Goal: Task Accomplishment & Management: Complete application form

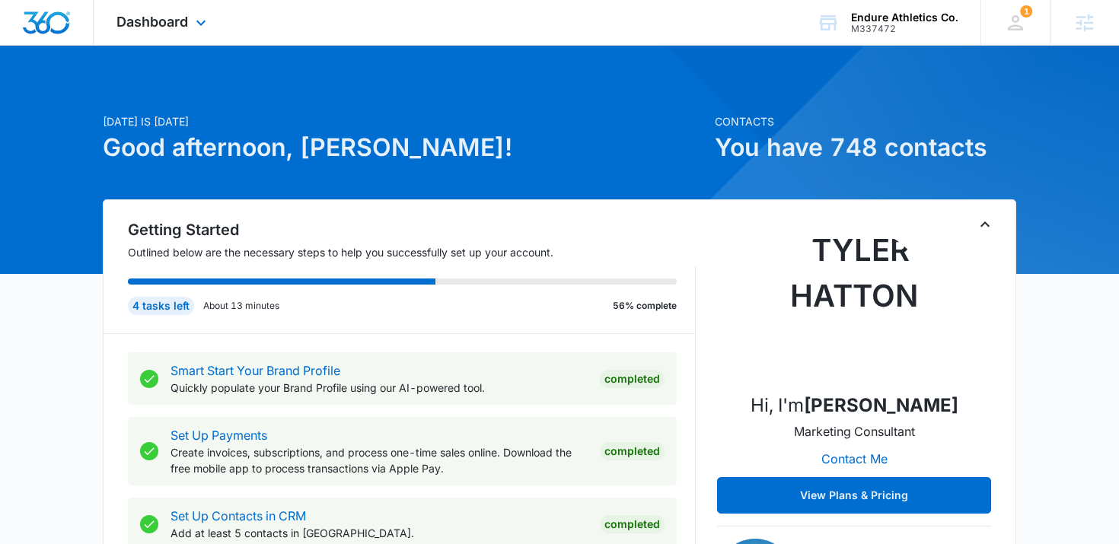
click at [190, 23] on div "Dashboard Apps Reputation Websites Forms CRM Email Social Shop Content Ads Inte…" at bounding box center [163, 22] width 139 height 45
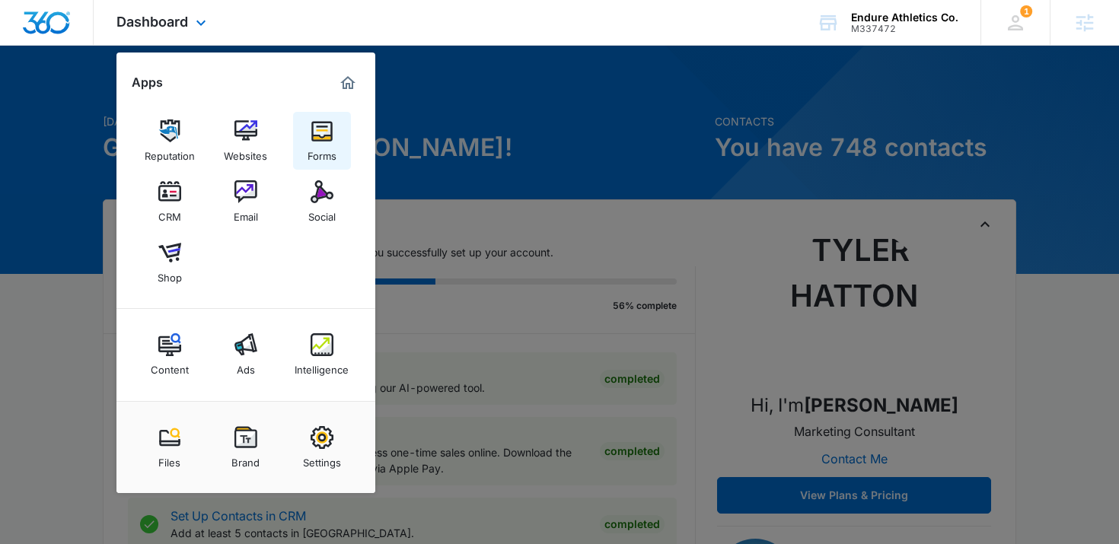
click at [327, 132] on img at bounding box center [322, 131] width 23 height 23
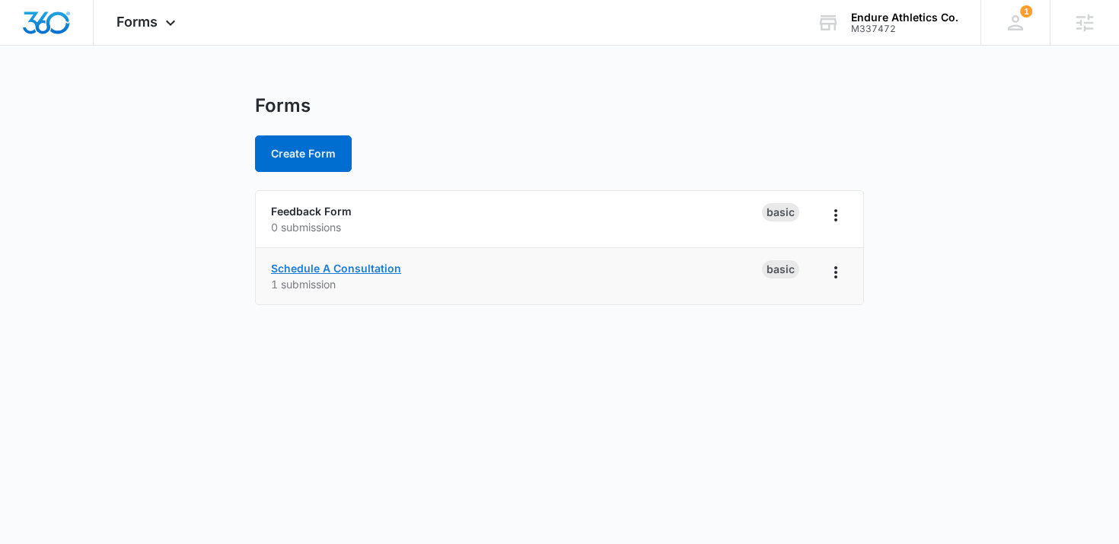
click at [356, 269] on link "Schedule A Consultation" at bounding box center [336, 268] width 130 height 13
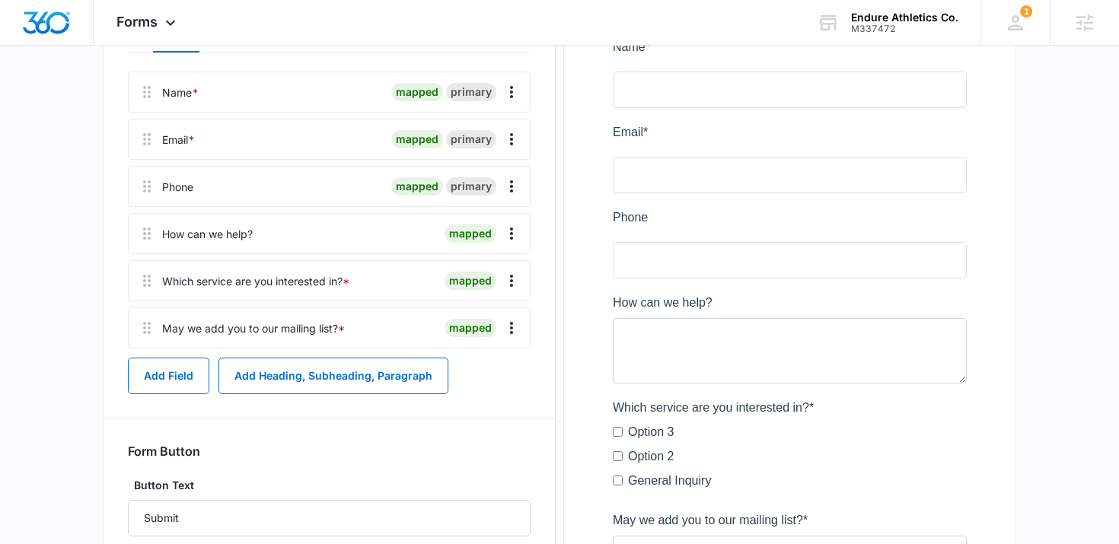
scroll to position [238, 0]
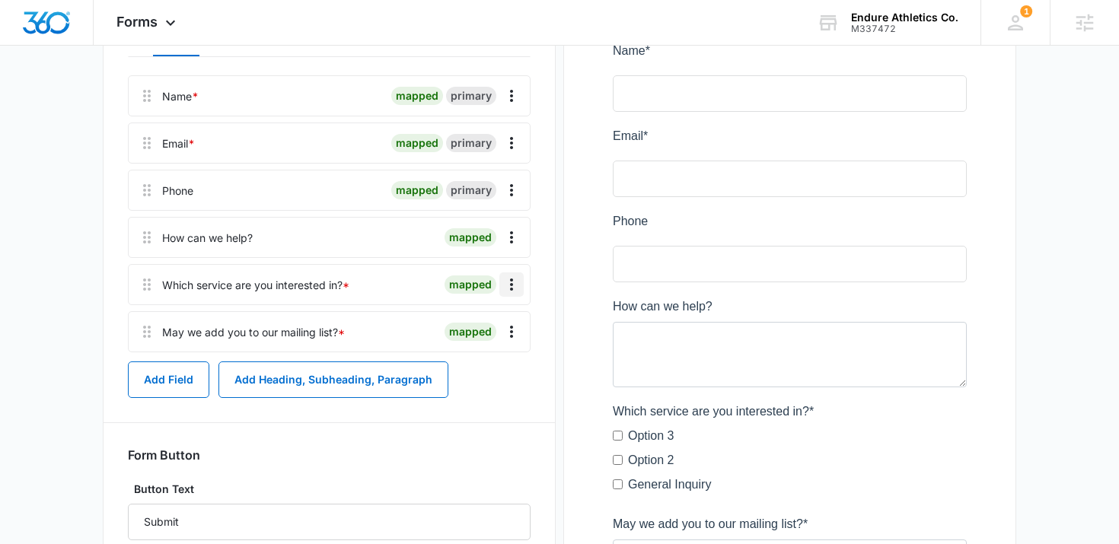
click at [506, 286] on icon "Overflow Menu" at bounding box center [512, 285] width 18 height 18
click at [497, 332] on button "Edit" at bounding box center [479, 327] width 87 height 23
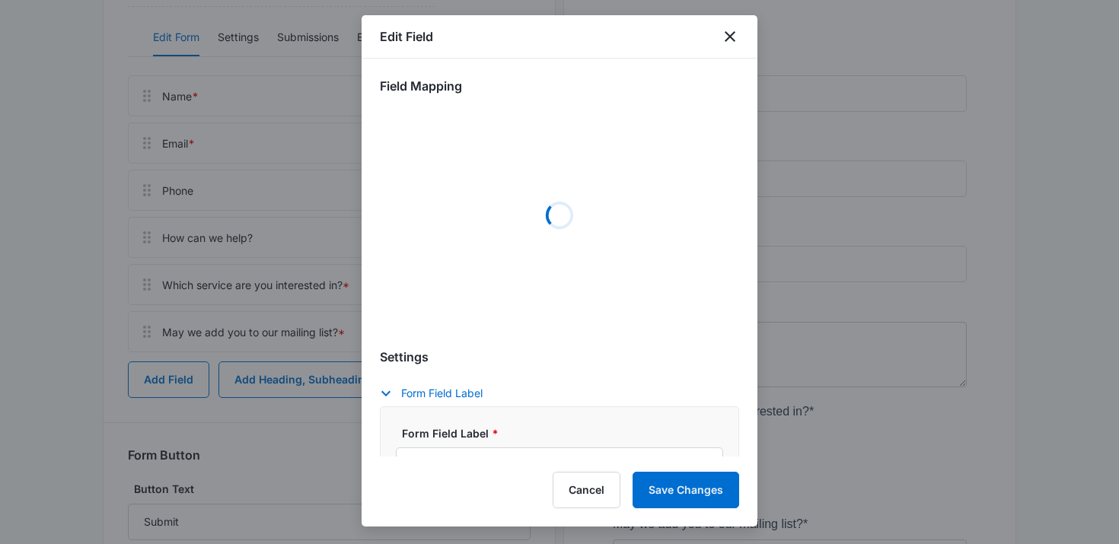
select select "350"
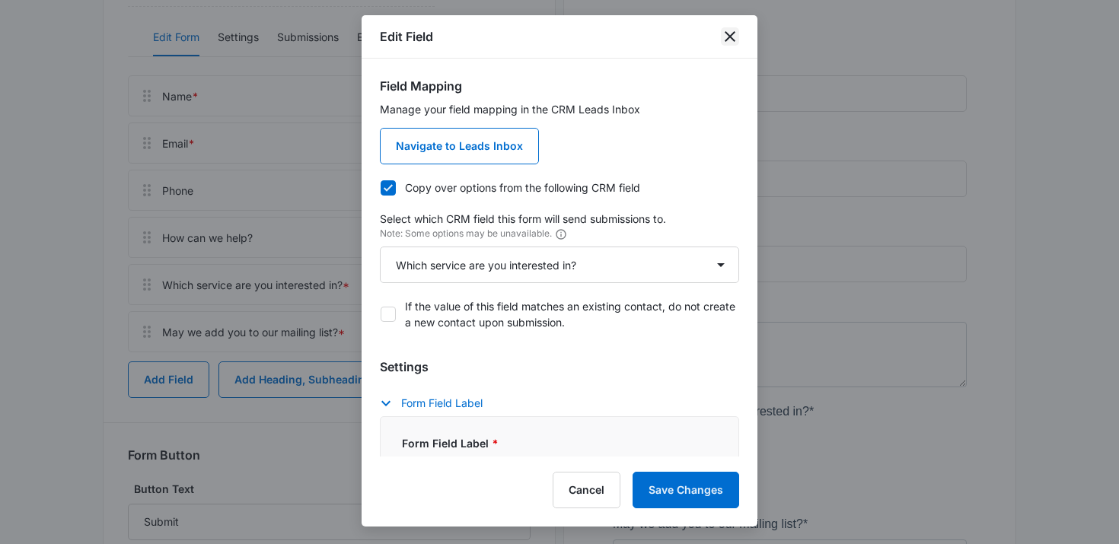
click at [728, 36] on icon "close" at bounding box center [730, 36] width 18 height 18
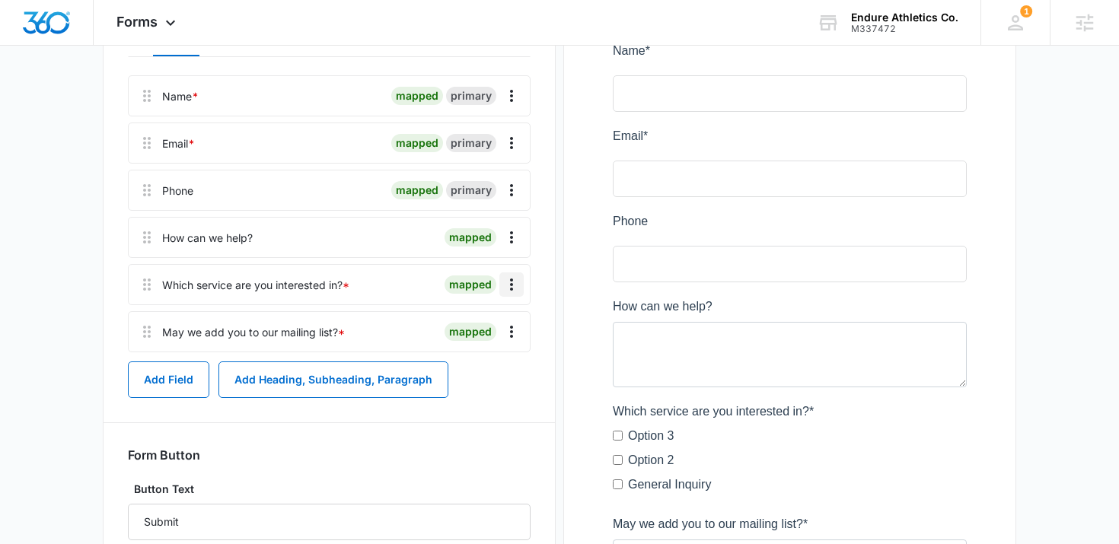
click at [513, 289] on icon "Overflow Menu" at bounding box center [512, 285] width 18 height 18
click at [466, 350] on div "Delete" at bounding box center [471, 350] width 32 height 11
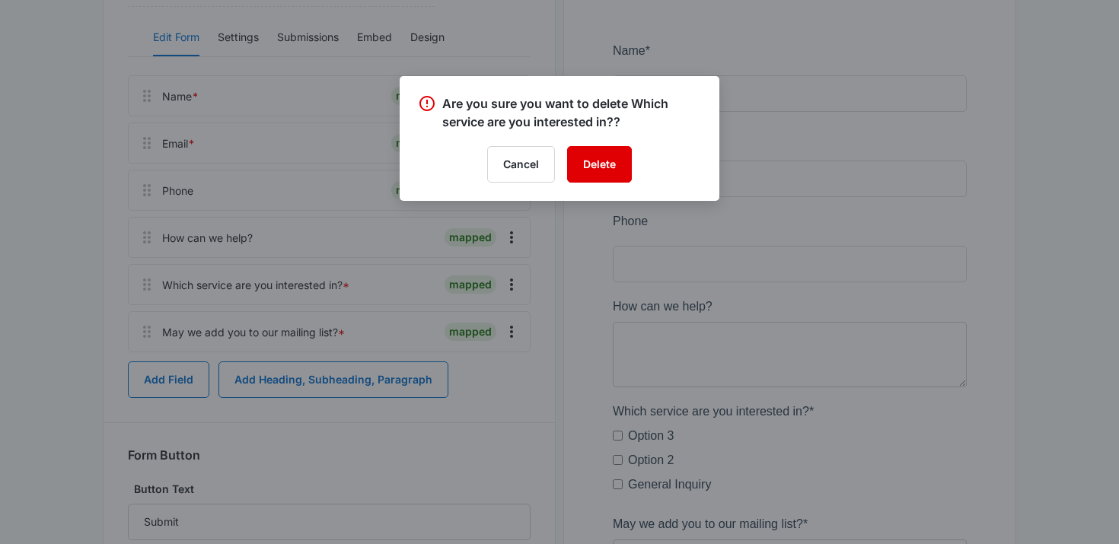
click at [618, 163] on button "Delete" at bounding box center [599, 164] width 65 height 37
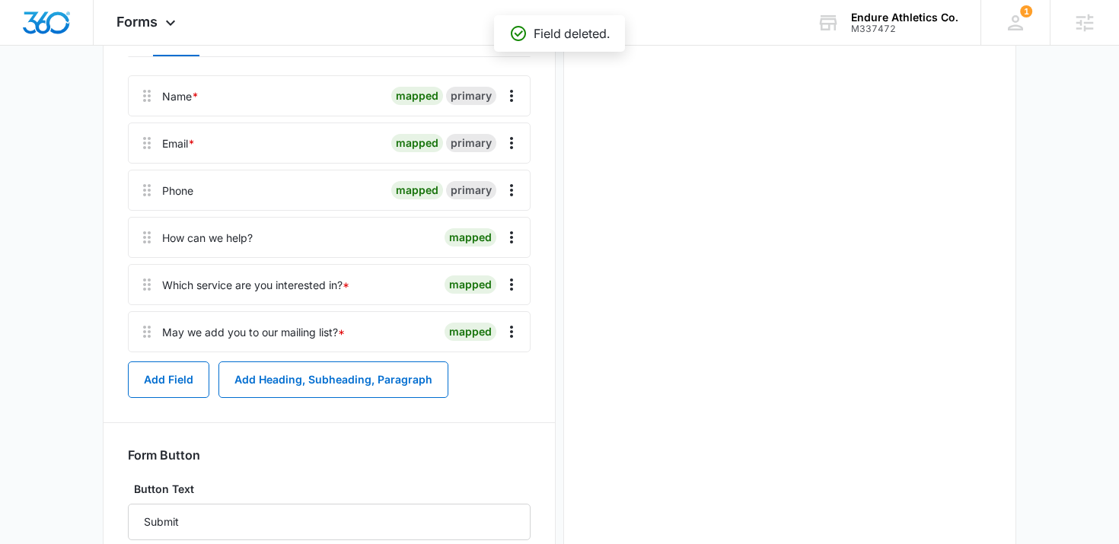
scroll to position [0, 0]
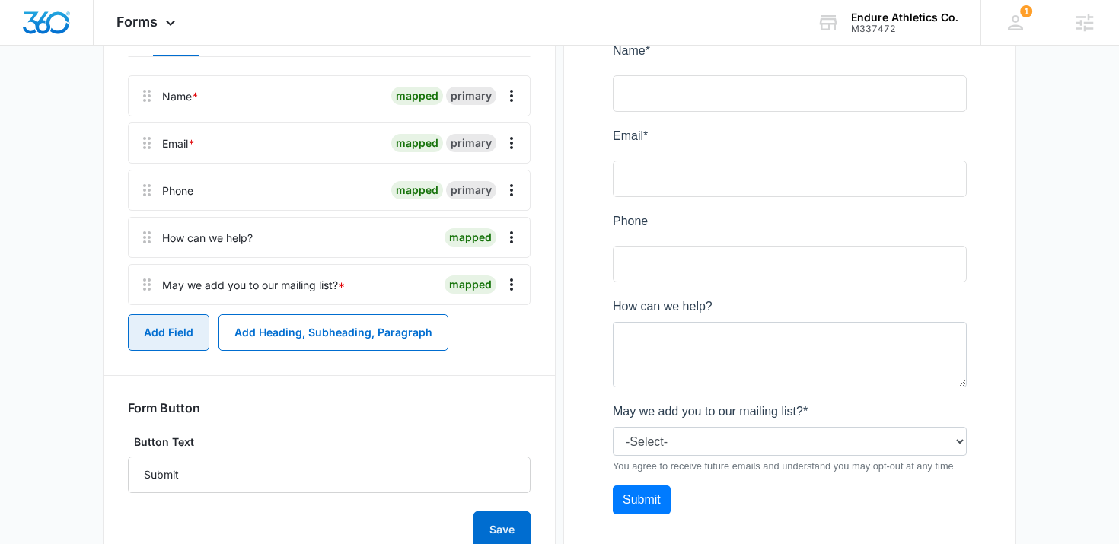
click at [187, 331] on button "Add Field" at bounding box center [168, 333] width 81 height 37
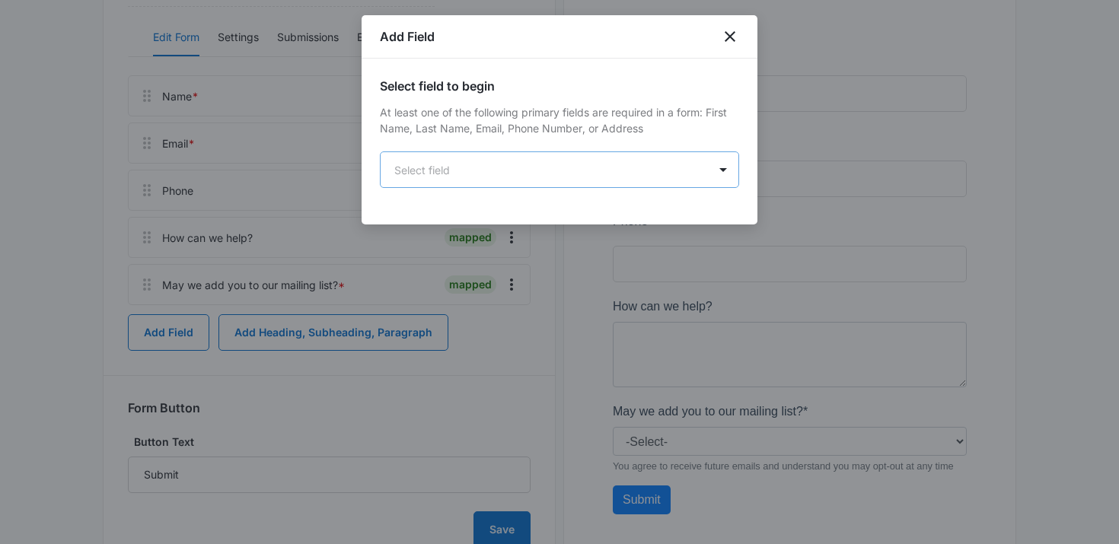
click at [574, 176] on body "Forms Apps Reputation Websites Forms CRM Email Social Shop Content Ads Intellig…" at bounding box center [559, 189] width 1119 height 855
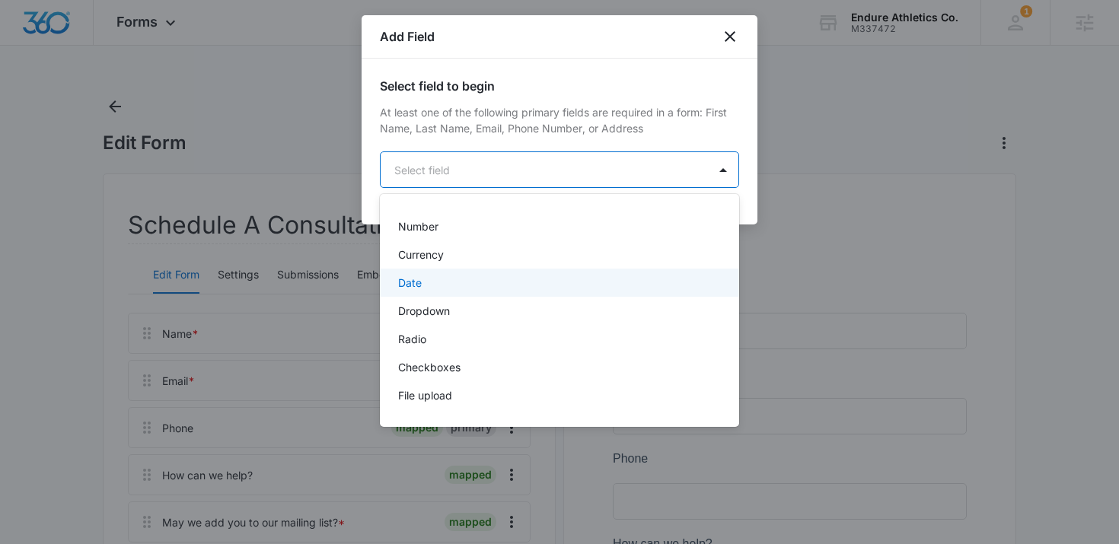
scroll to position [281, 0]
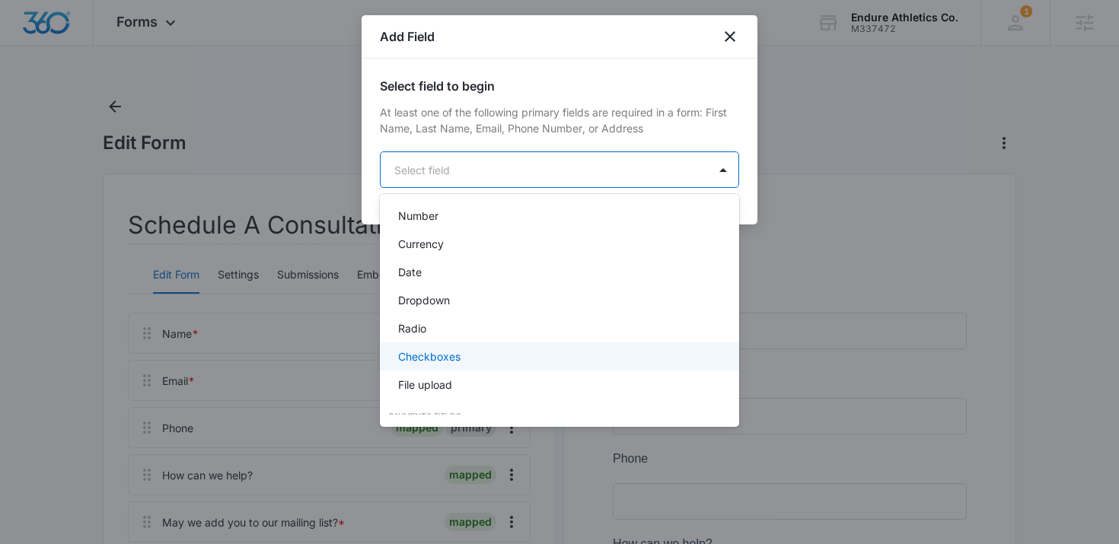
click at [455, 361] on p "Checkboxes" at bounding box center [429, 357] width 62 height 16
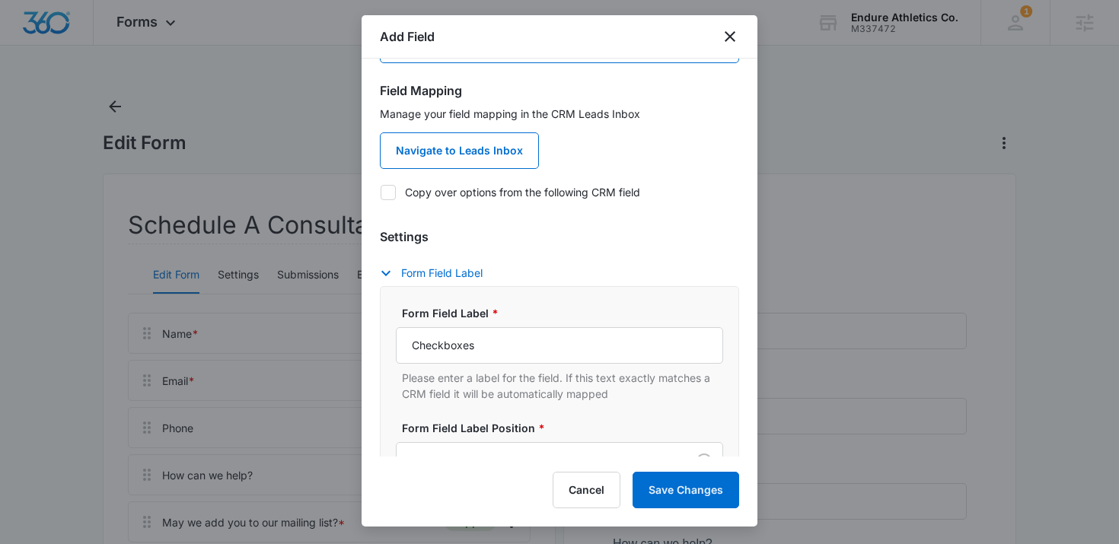
scroll to position [139, 0]
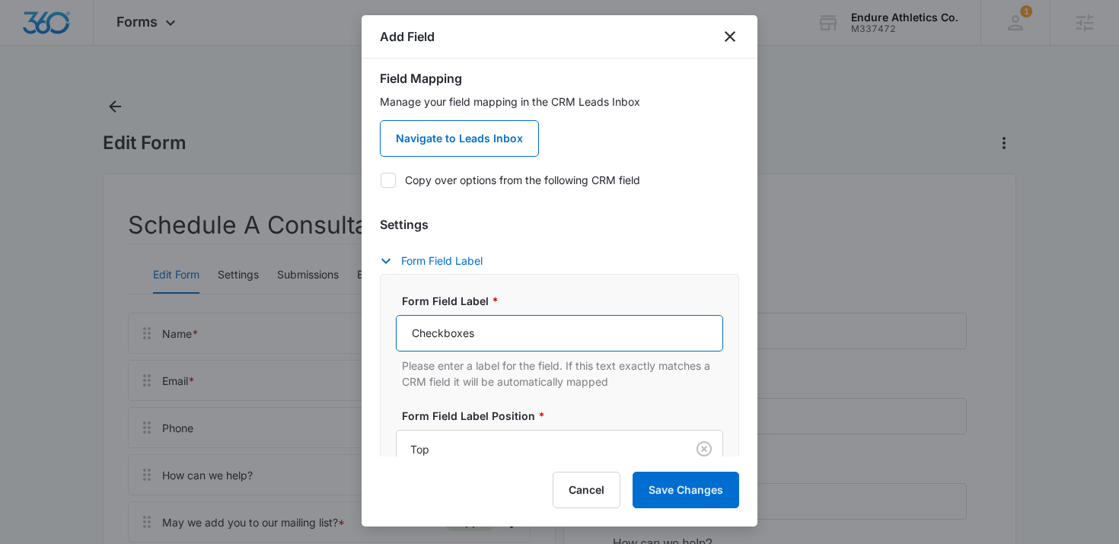
click at [465, 332] on input "Checkboxes" at bounding box center [559, 333] width 327 height 37
click at [504, 329] on input "How would you ilke to workout?" at bounding box center [559, 333] width 327 height 37
click at [502, 333] on input "How would you ilke to workout?" at bounding box center [559, 333] width 327 height 37
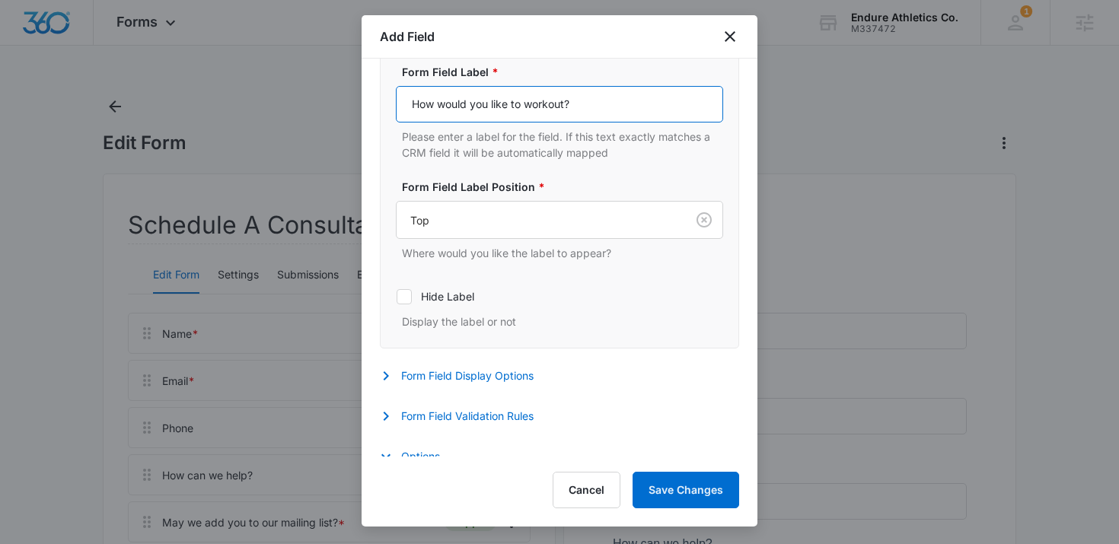
scroll to position [375, 0]
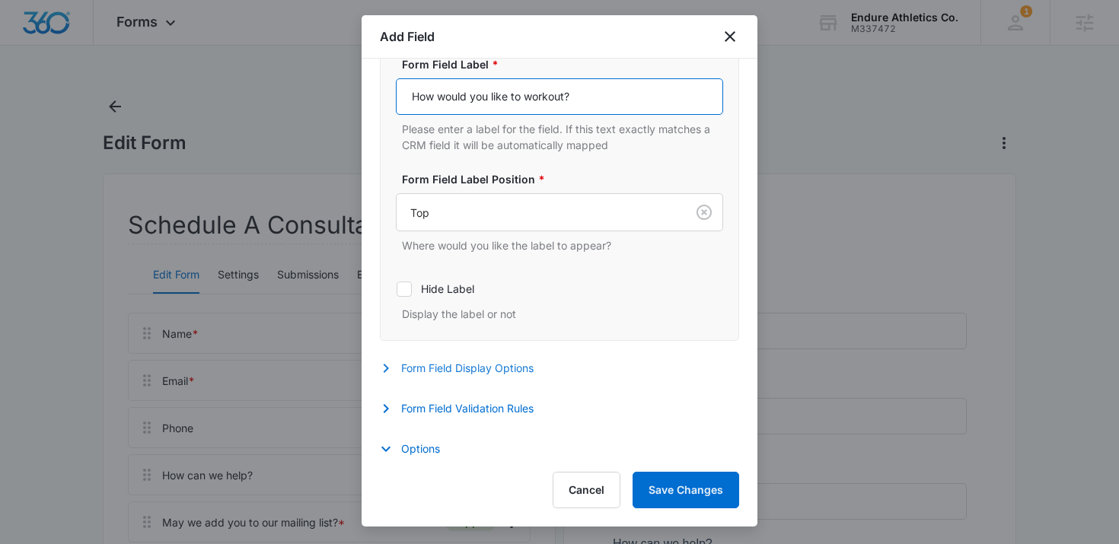
type input "How would you like to workout?"
click at [502, 373] on button "Form Field Display Options" at bounding box center [464, 368] width 169 height 18
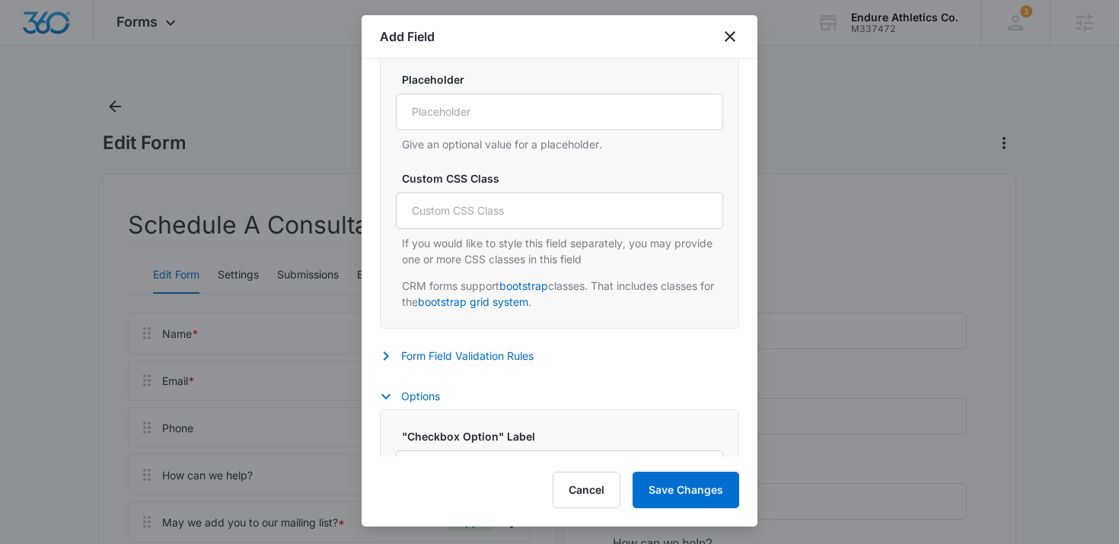
scroll to position [947, 0]
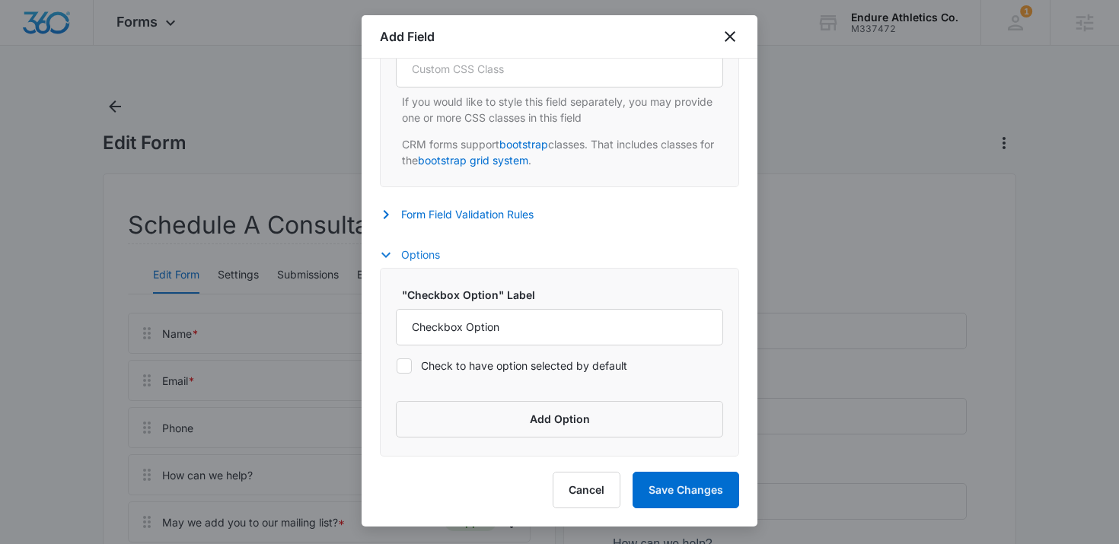
click at [436, 261] on button "Options" at bounding box center [417, 255] width 75 height 18
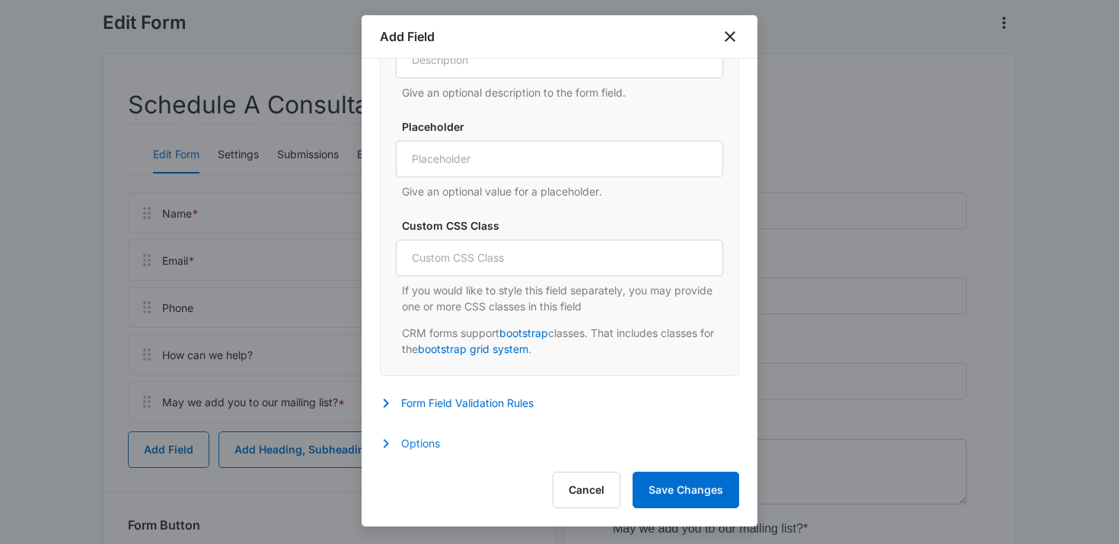
scroll to position [140, 0]
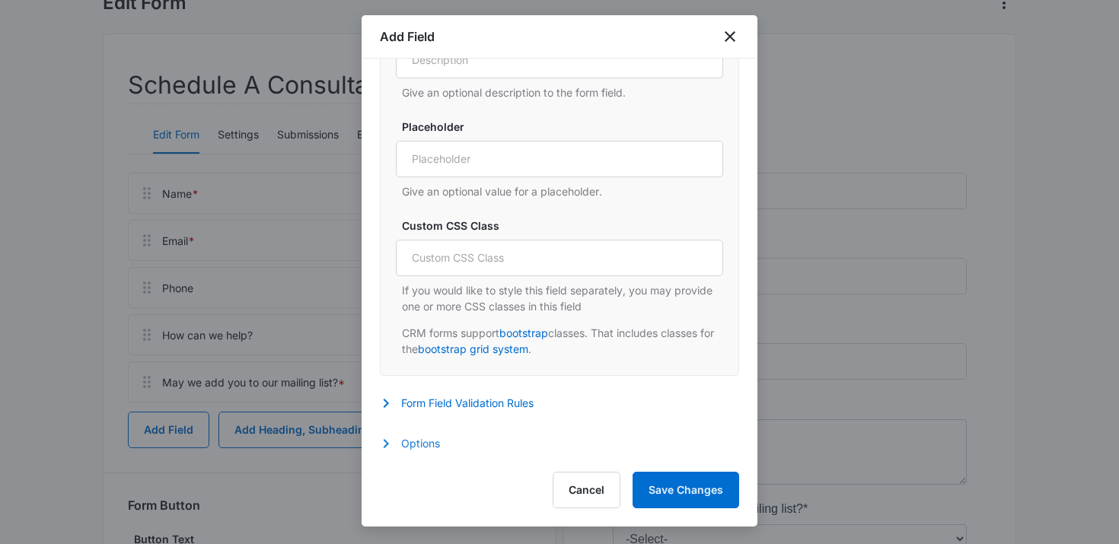
click at [414, 448] on button "Options" at bounding box center [417, 444] width 75 height 18
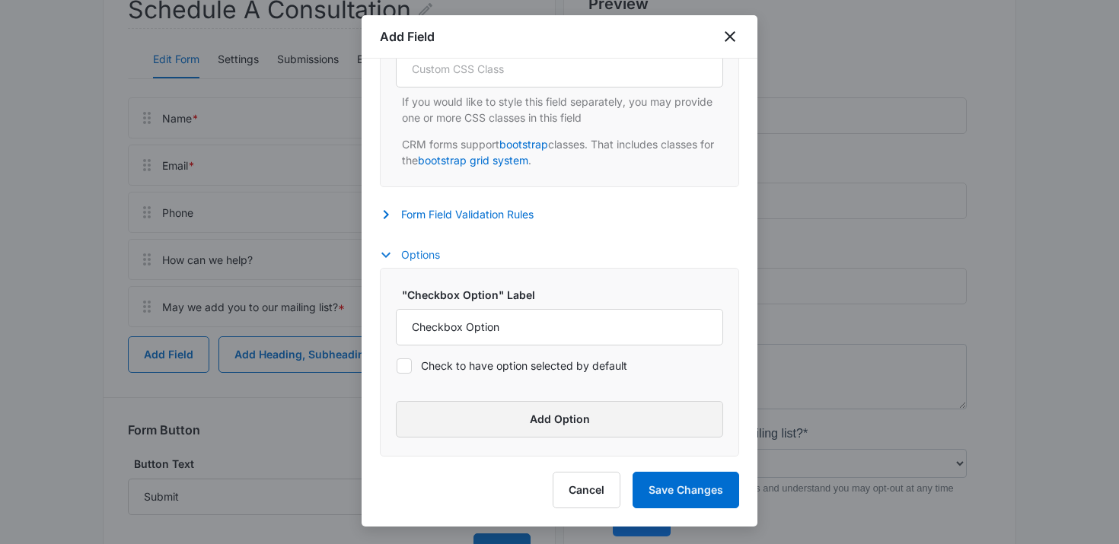
scroll to position [222, 0]
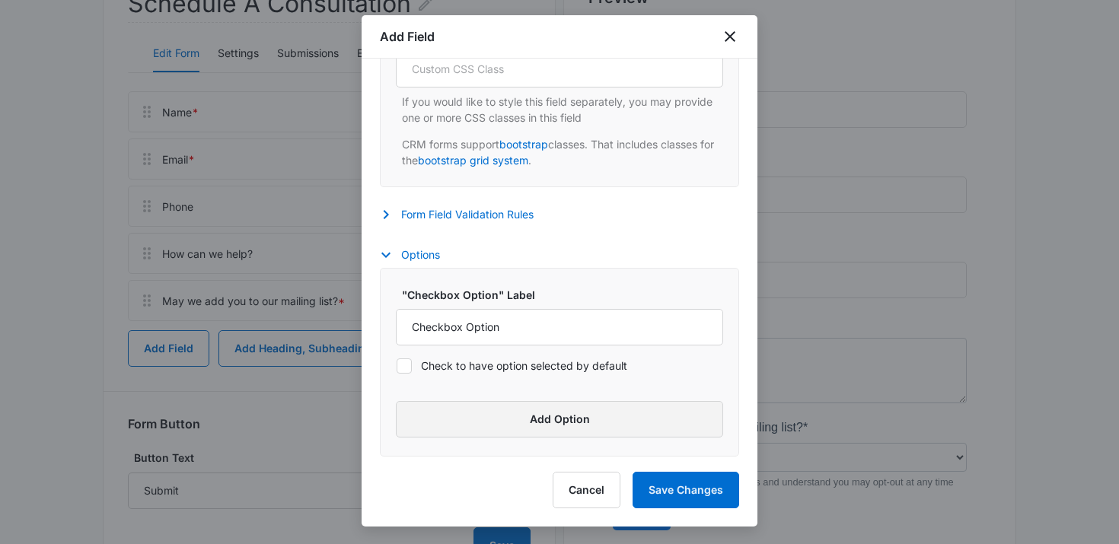
click at [531, 434] on button "Add Option" at bounding box center [559, 419] width 327 height 37
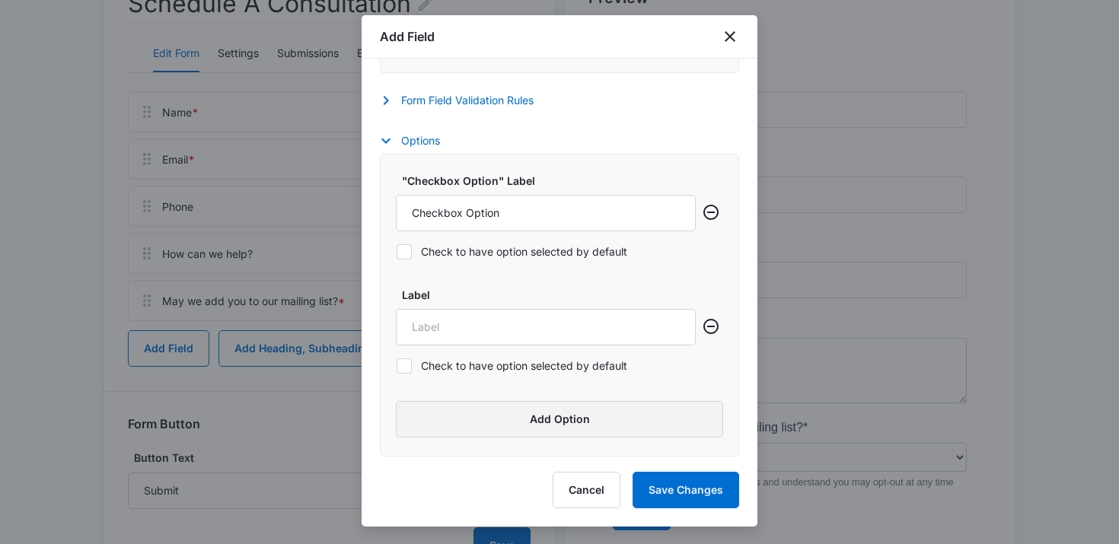
click at [531, 434] on button "Add Option" at bounding box center [559, 419] width 327 height 37
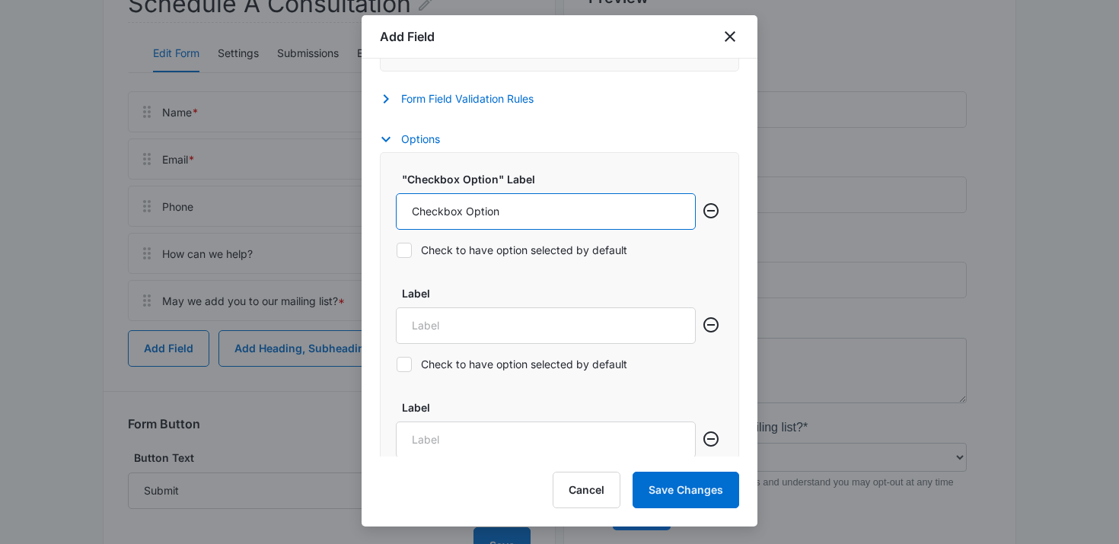
click at [528, 220] on input "Checkbox Option" at bounding box center [546, 211] width 300 height 37
type input "Semi Private"
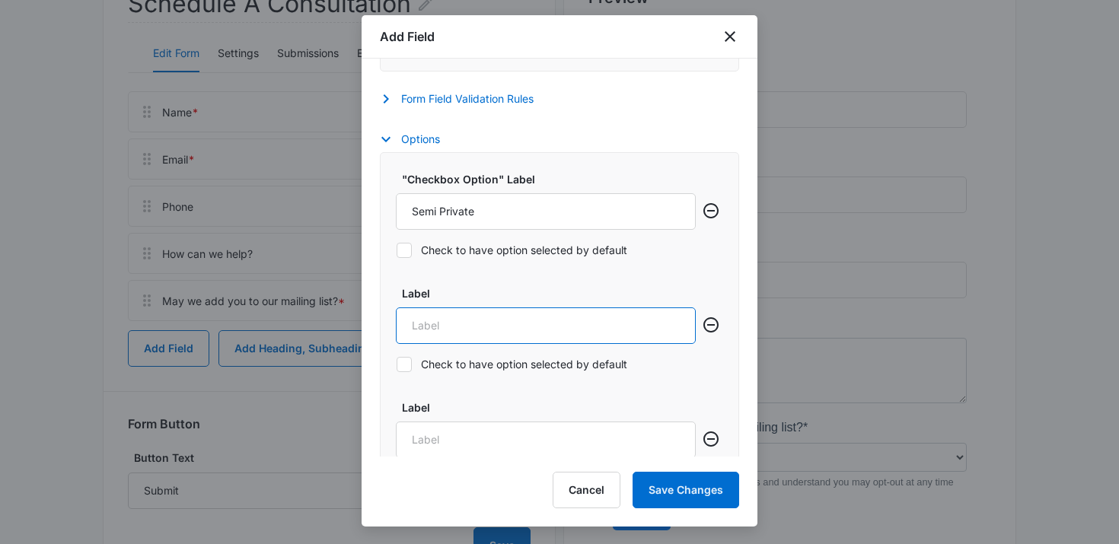
click at [483, 315] on input "Label" at bounding box center [546, 326] width 300 height 37
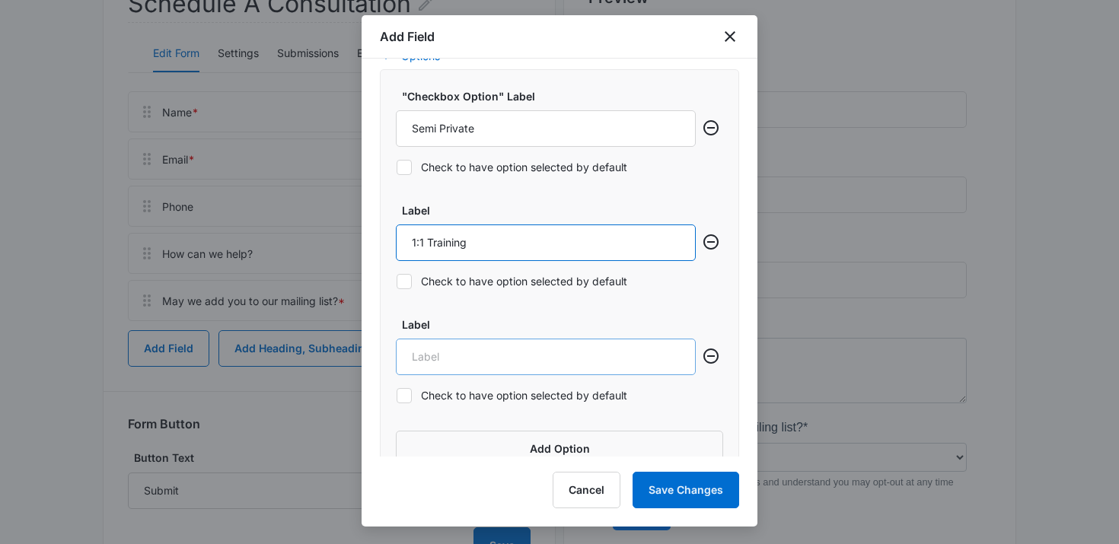
scroll to position [1151, 0]
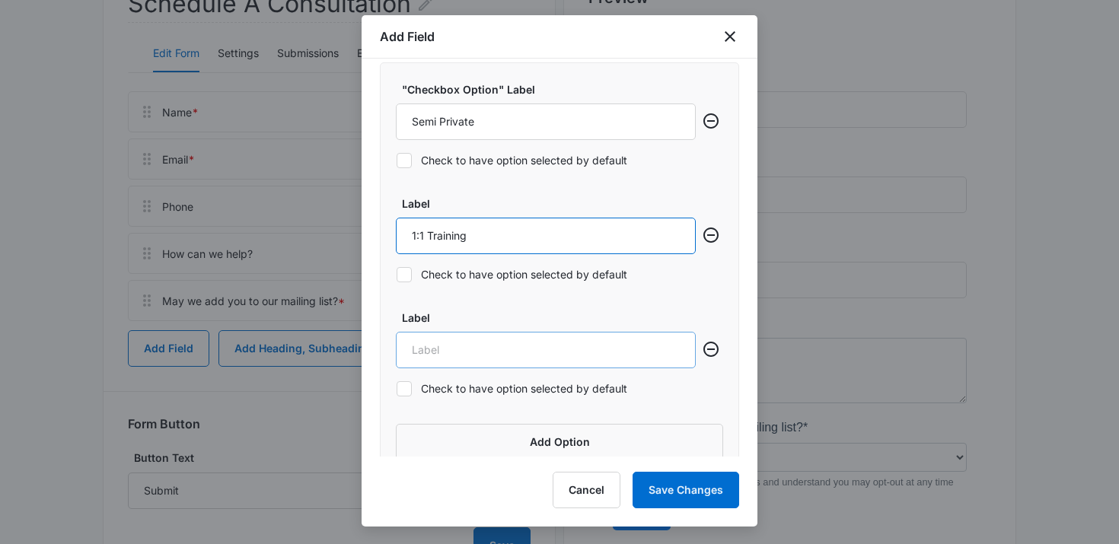
type input "1:1 Training"
click at [463, 348] on input "Label" at bounding box center [546, 350] width 300 height 37
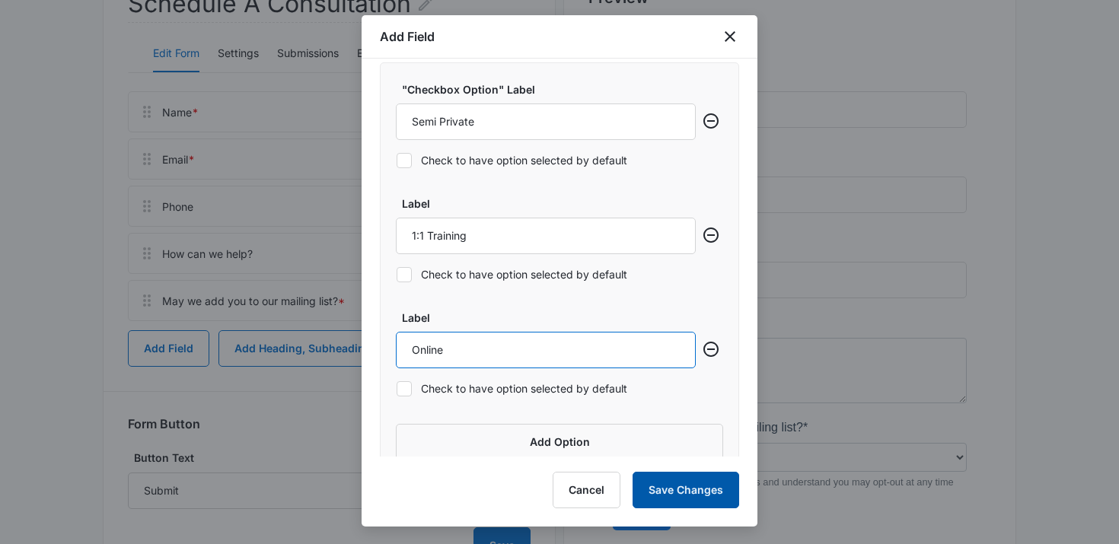
type input "Online"
click at [667, 483] on button "Save Changes" at bounding box center [686, 490] width 107 height 37
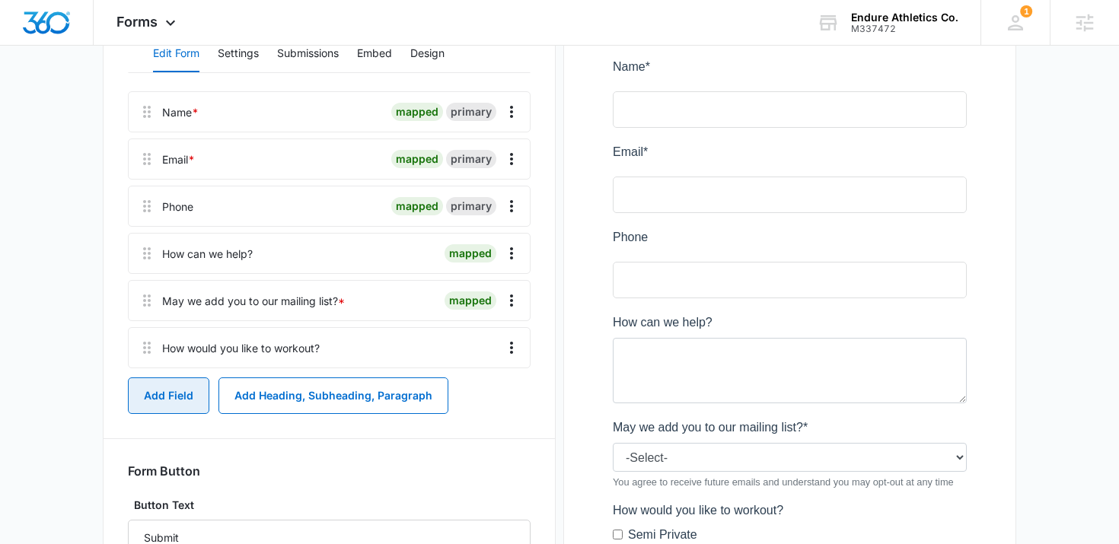
scroll to position [0, 0]
click at [187, 388] on button "Add Field" at bounding box center [168, 396] width 81 height 37
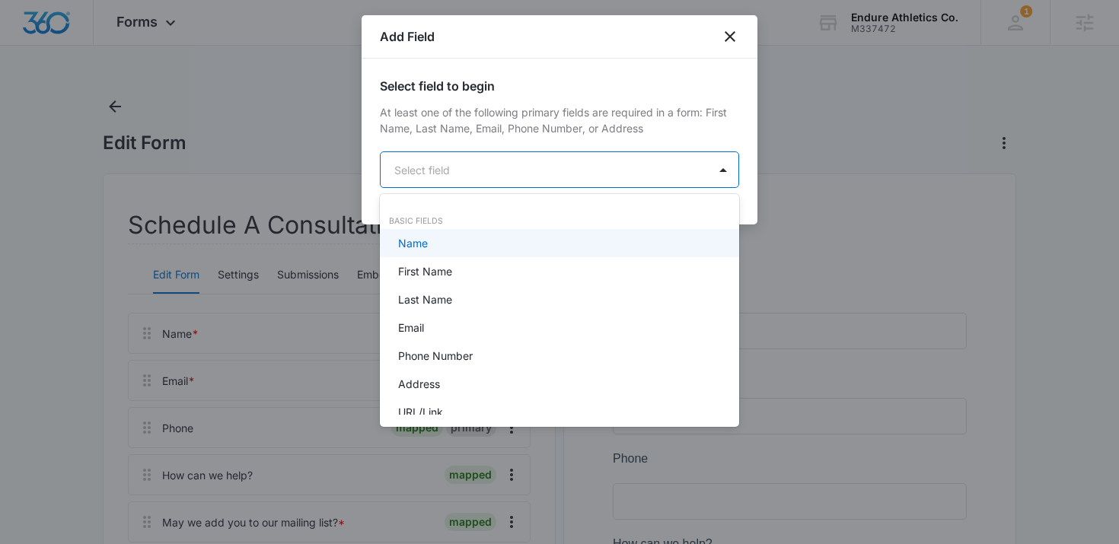
click at [554, 170] on body "Forms Apps Reputation Websites Forms CRM Email Social Shop Content Ads Intellig…" at bounding box center [559, 272] width 1119 height 544
type input "che"
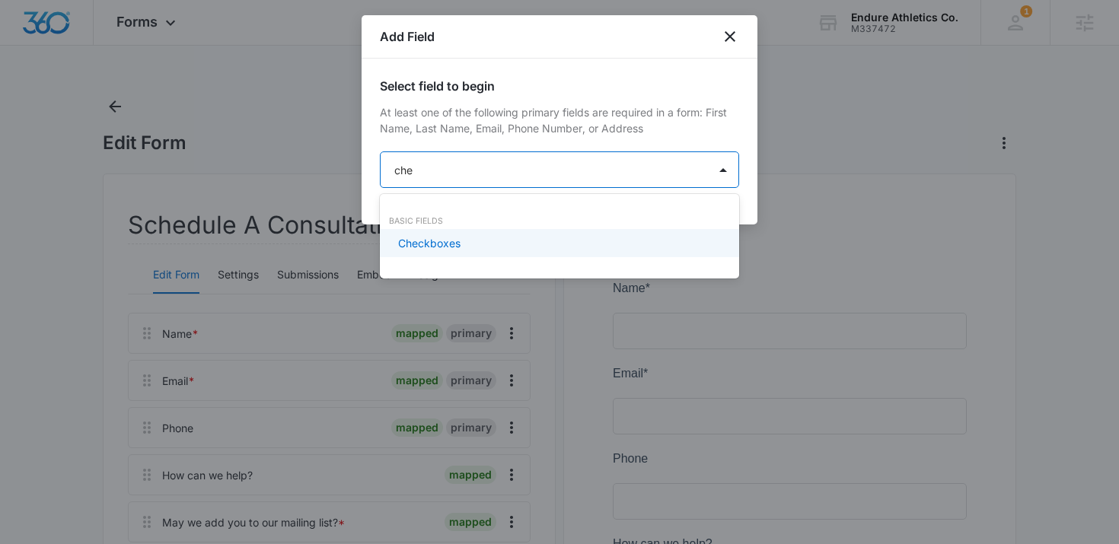
click at [497, 241] on div "Checkboxes" at bounding box center [558, 243] width 320 height 16
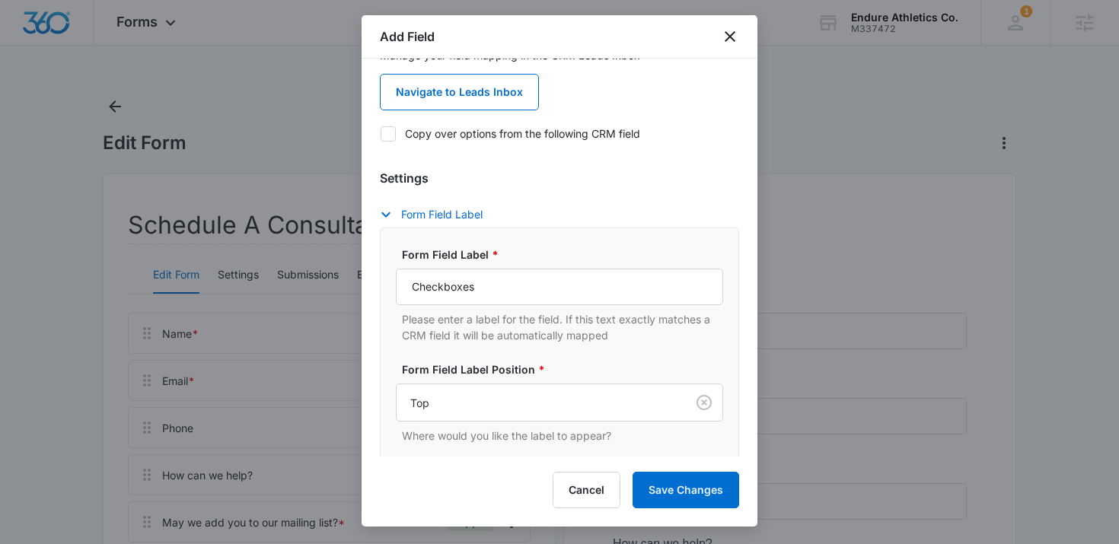
scroll to position [189, 0]
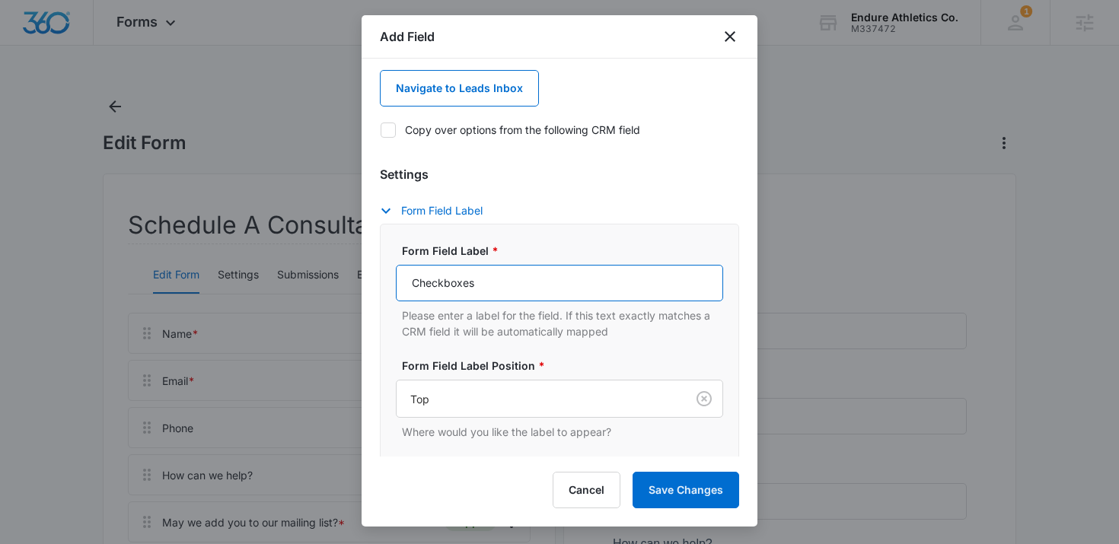
click at [484, 276] on input "Checkboxes" at bounding box center [559, 283] width 327 height 37
type input "w"
type input "Q"
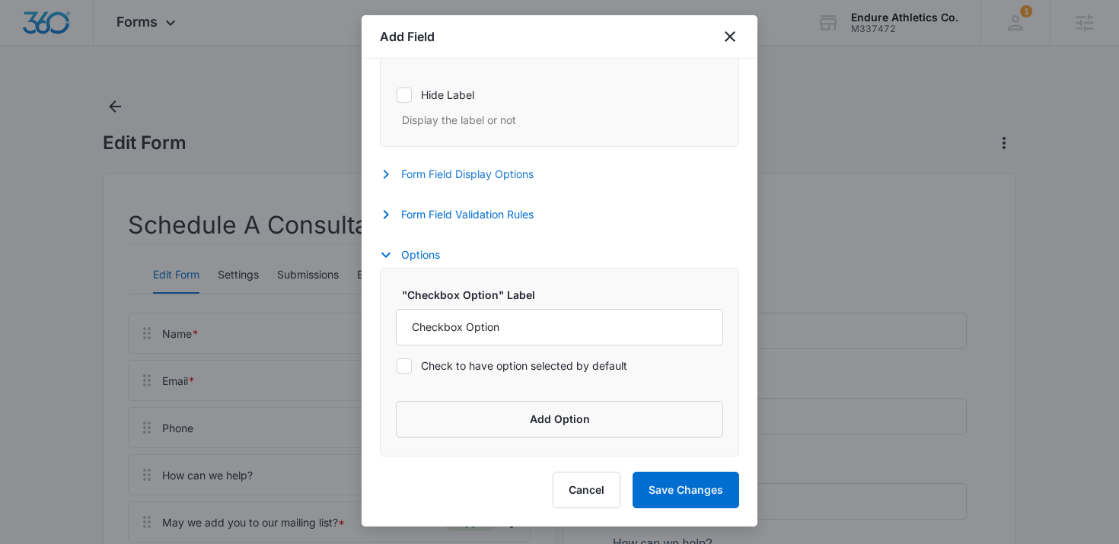
scroll to position [571, 0]
type input "What would you like to work on?"
click at [458, 396] on div ""Checkbox Option" Label Checkbox Option Check to have option selected by defaul…" at bounding box center [559, 362] width 359 height 189
click at [459, 406] on button "Add Option" at bounding box center [559, 419] width 327 height 37
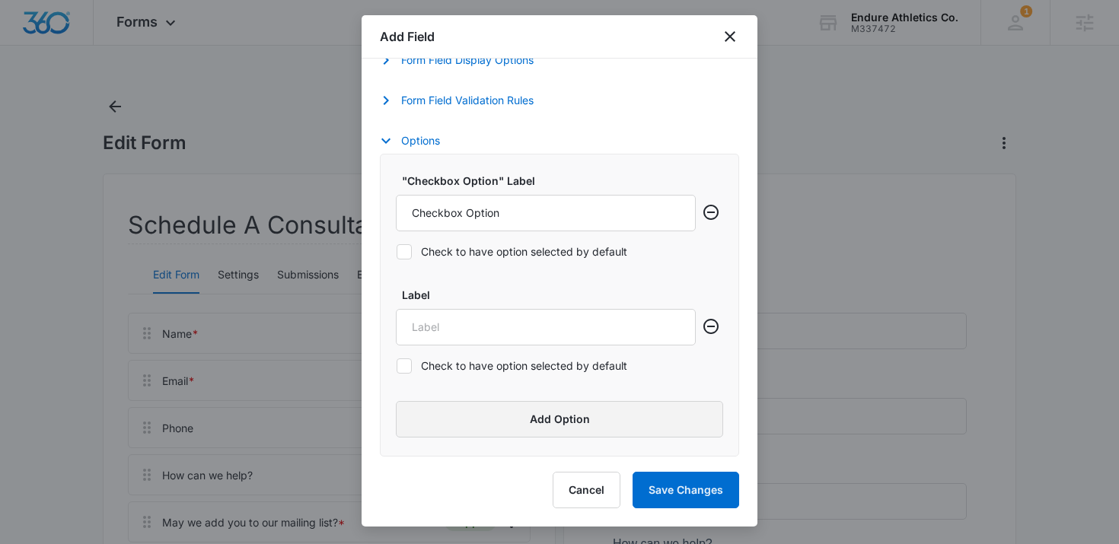
click at [459, 406] on button "Add Option" at bounding box center [559, 419] width 327 height 37
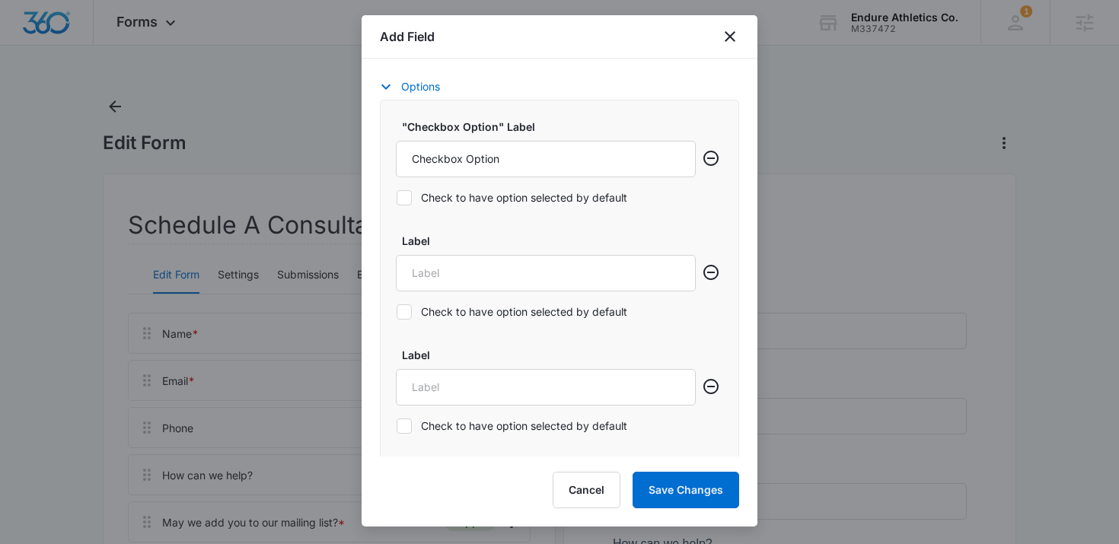
scroll to position [800, 0]
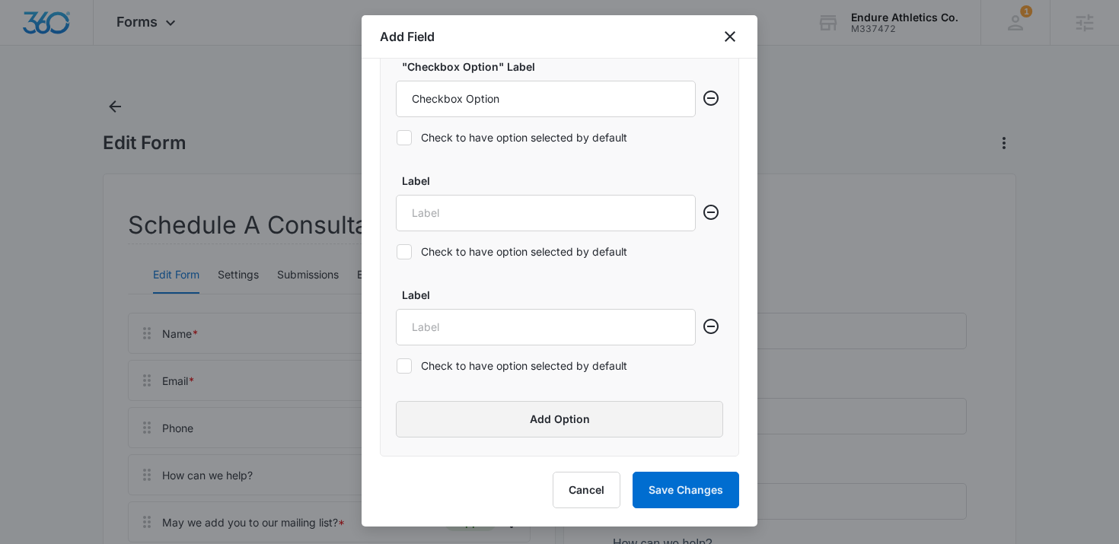
click at [458, 410] on button "Add Option" at bounding box center [559, 419] width 327 height 37
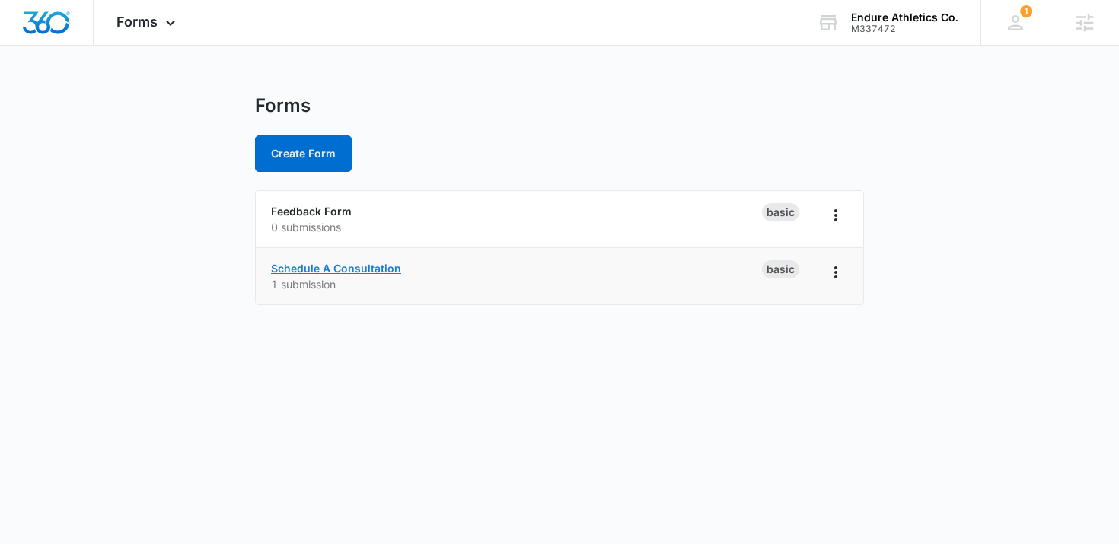
click at [324, 267] on link "Schedule A Consultation" at bounding box center [336, 268] width 130 height 13
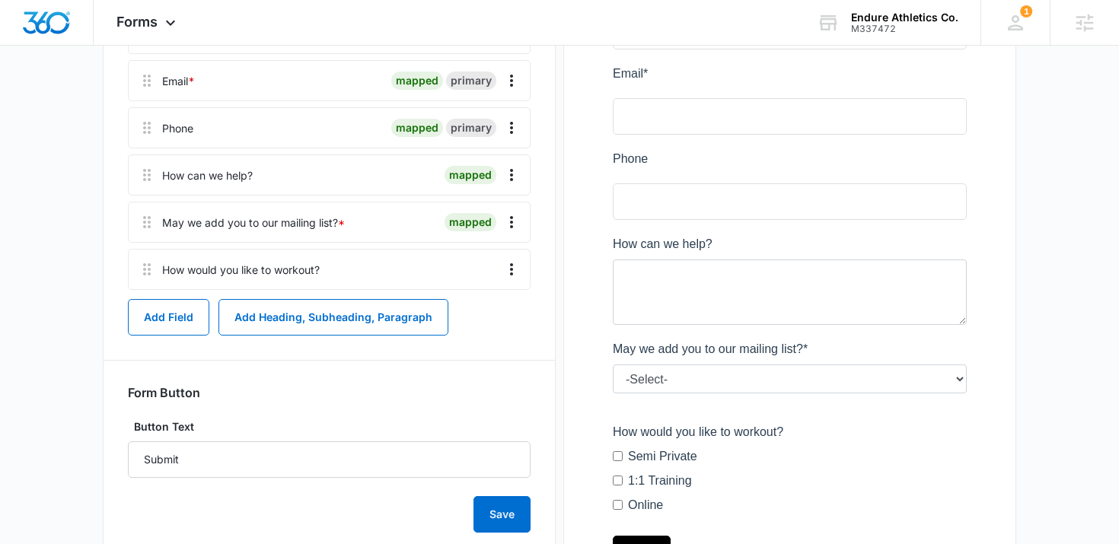
scroll to position [294, 0]
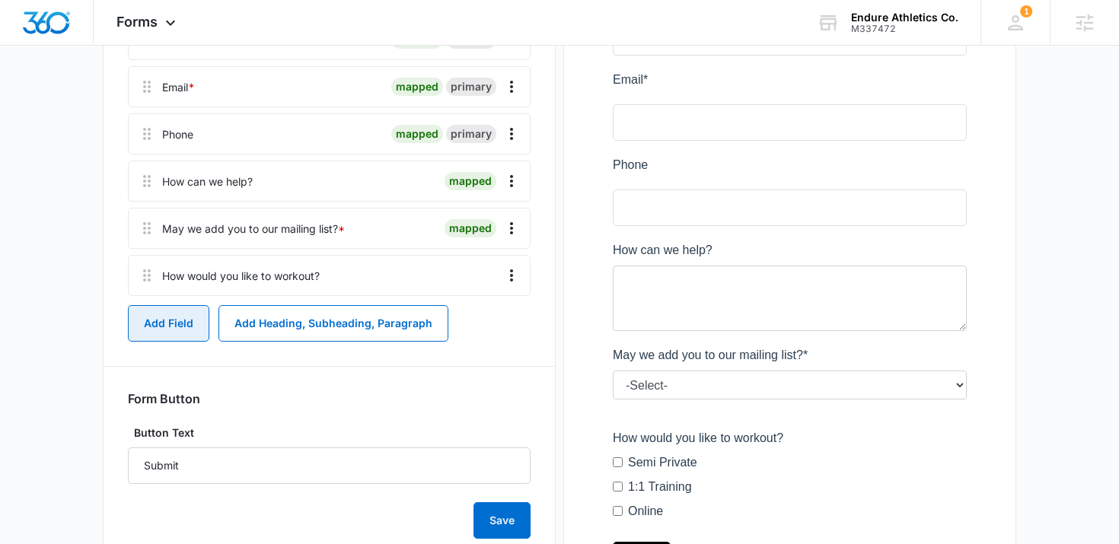
click at [146, 327] on button "Add Field" at bounding box center [168, 323] width 81 height 37
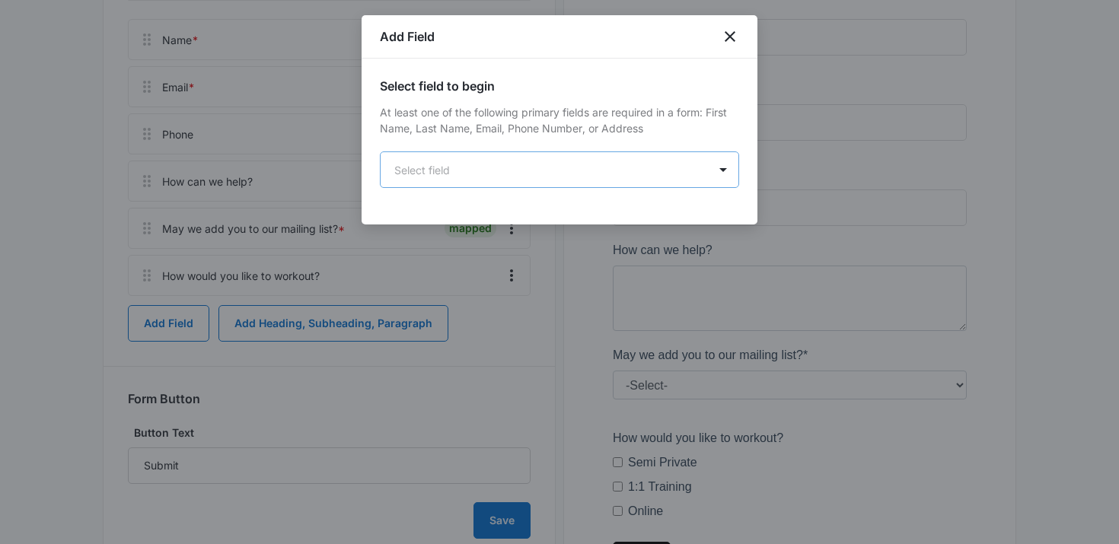
click at [561, 166] on body "Forms Apps Reputation Websites Forms CRM Email Social Shop Content Ads Intellig…" at bounding box center [559, 190] width 1119 height 968
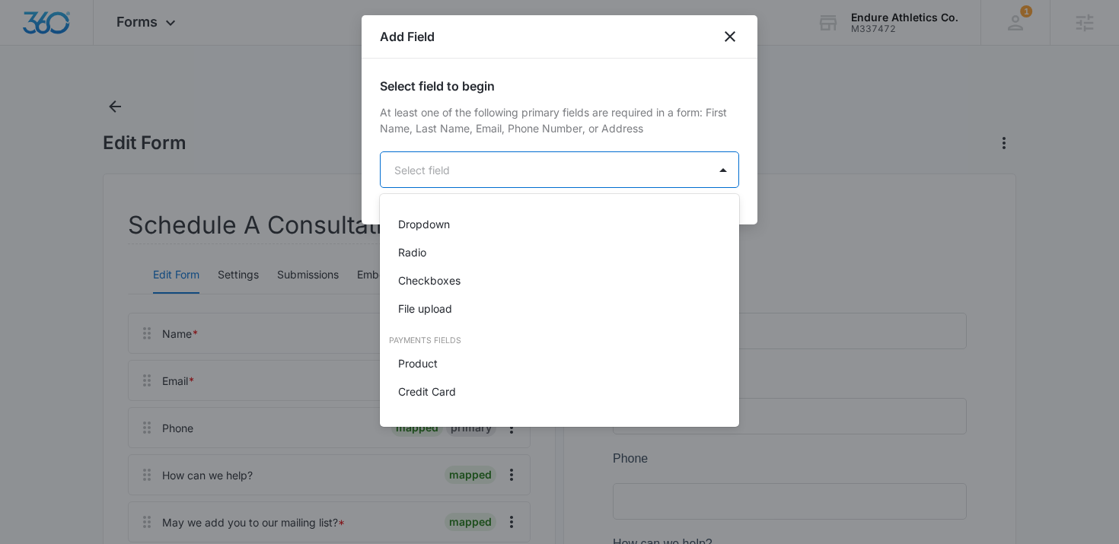
scroll to position [359, 0]
click at [484, 270] on div "Checkboxes" at bounding box center [559, 279] width 359 height 28
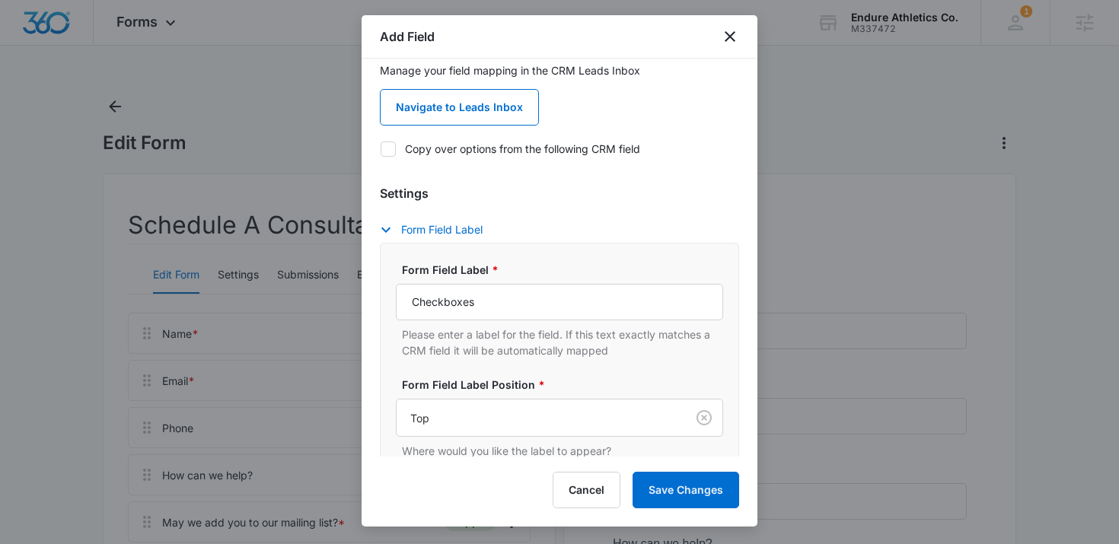
scroll to position [175, 0]
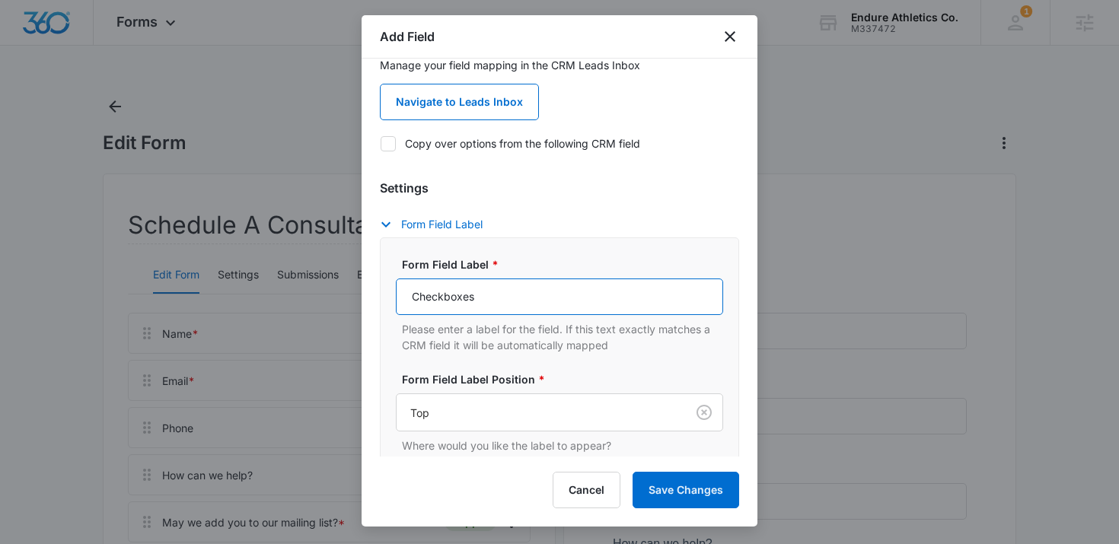
click at [490, 303] on input "Checkboxes" at bounding box center [559, 297] width 327 height 37
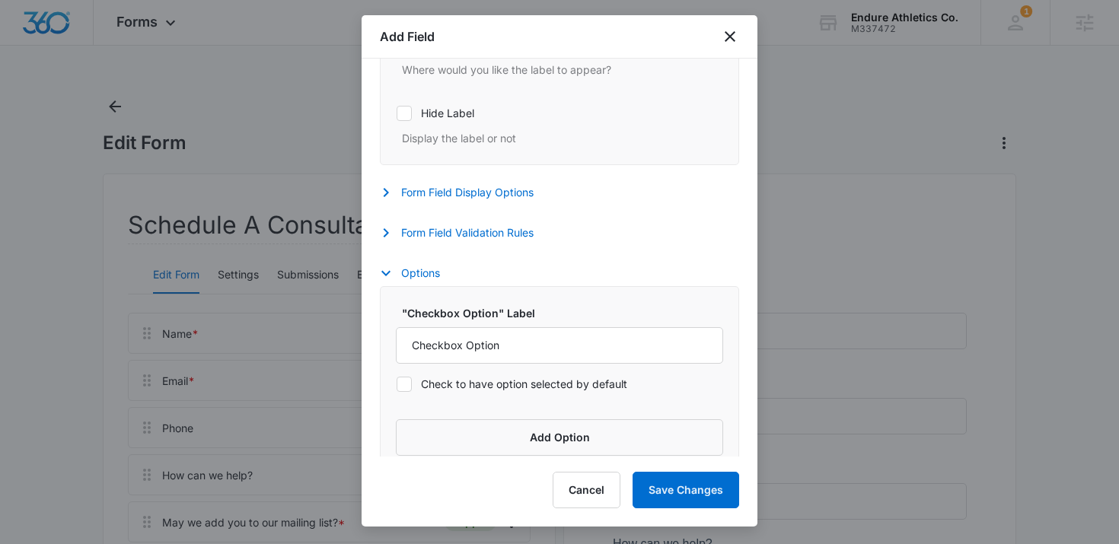
scroll to position [571, 0]
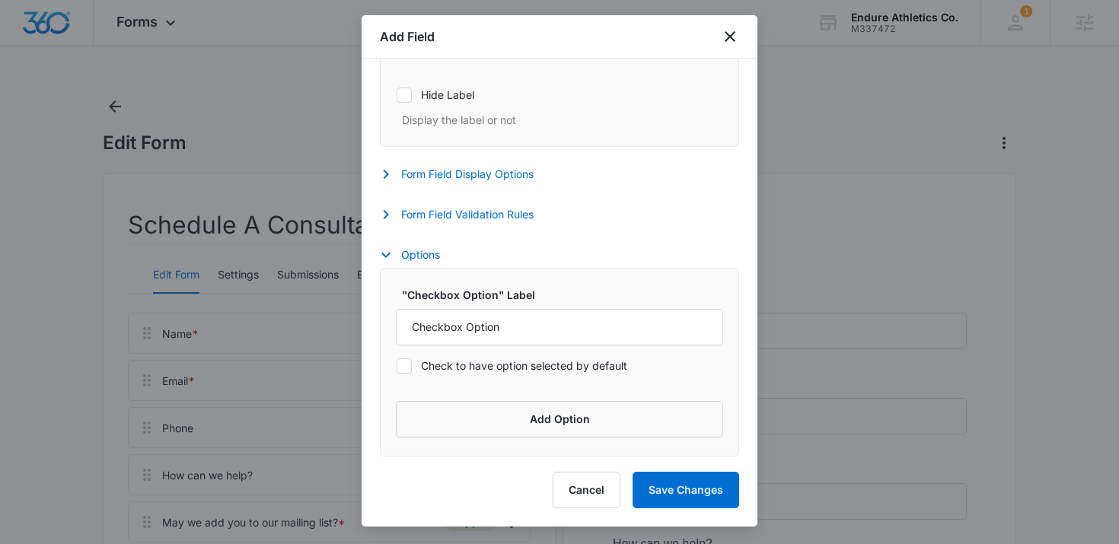
type input "What would you like to focus on?"
click at [493, 394] on div ""Checkbox Option" Label Checkbox Option Check to have option selected by defaul…" at bounding box center [559, 362] width 359 height 189
click at [487, 417] on button "Add Option" at bounding box center [559, 419] width 327 height 37
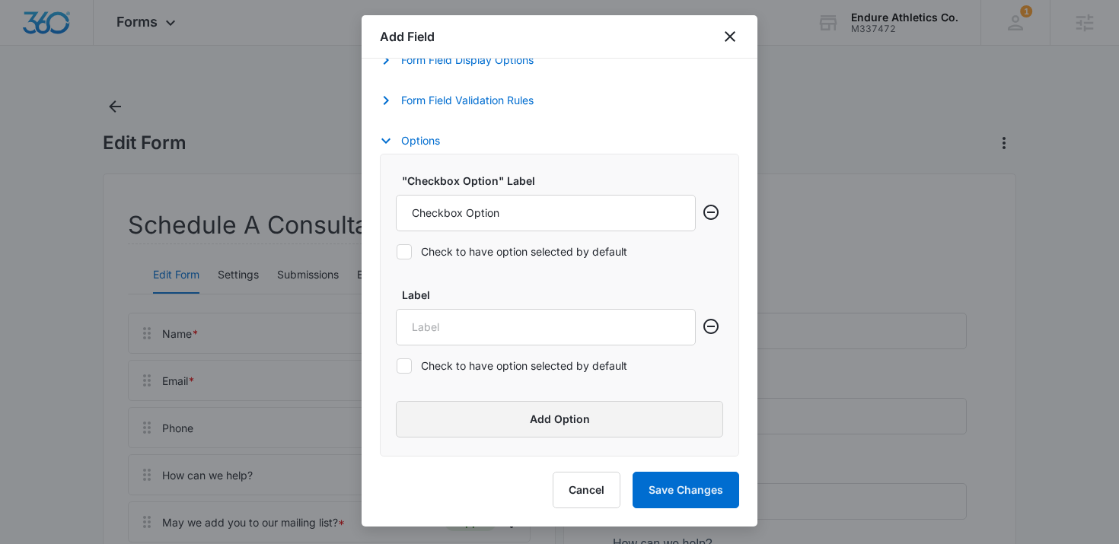
click at [487, 420] on button "Add Option" at bounding box center [559, 419] width 327 height 37
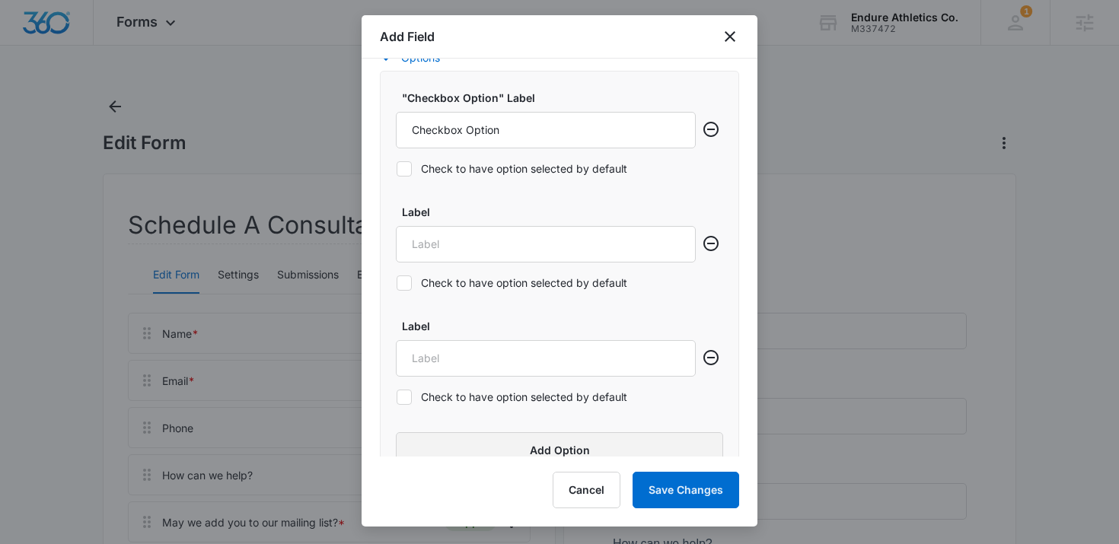
scroll to position [800, 0]
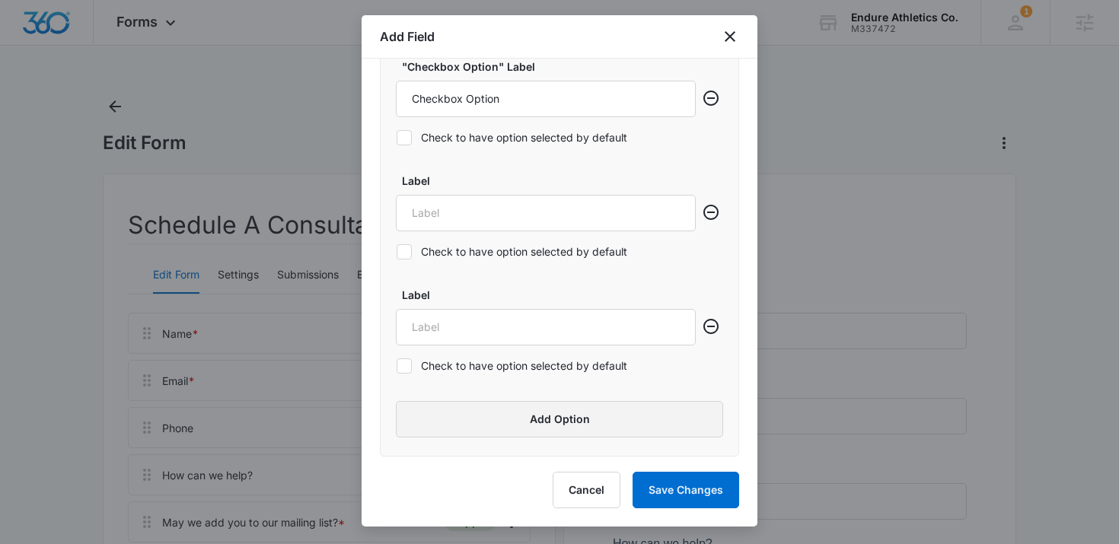
click at [487, 420] on button "Add Option" at bounding box center [559, 419] width 327 height 37
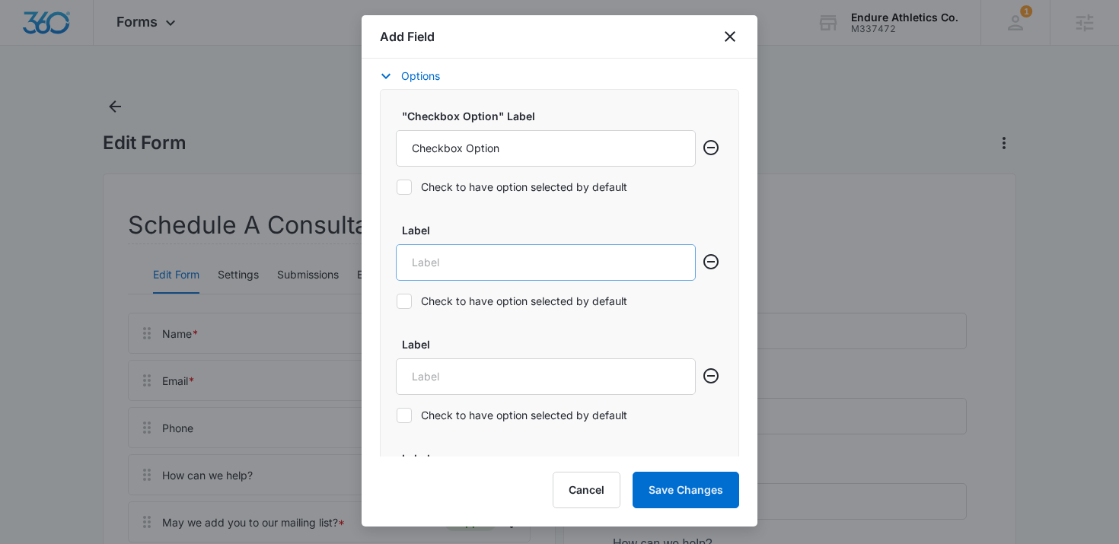
scroll to position [740, 0]
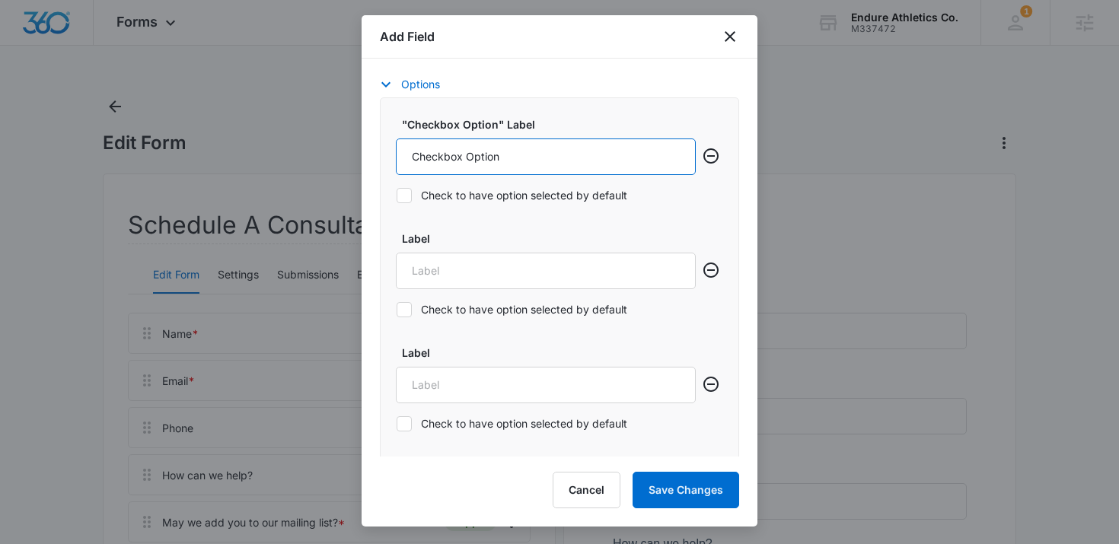
click at [500, 164] on input "Checkbox Option" at bounding box center [546, 157] width 300 height 37
type input "Strength and Conditioning"
click at [436, 264] on input "Label" at bounding box center [546, 271] width 300 height 37
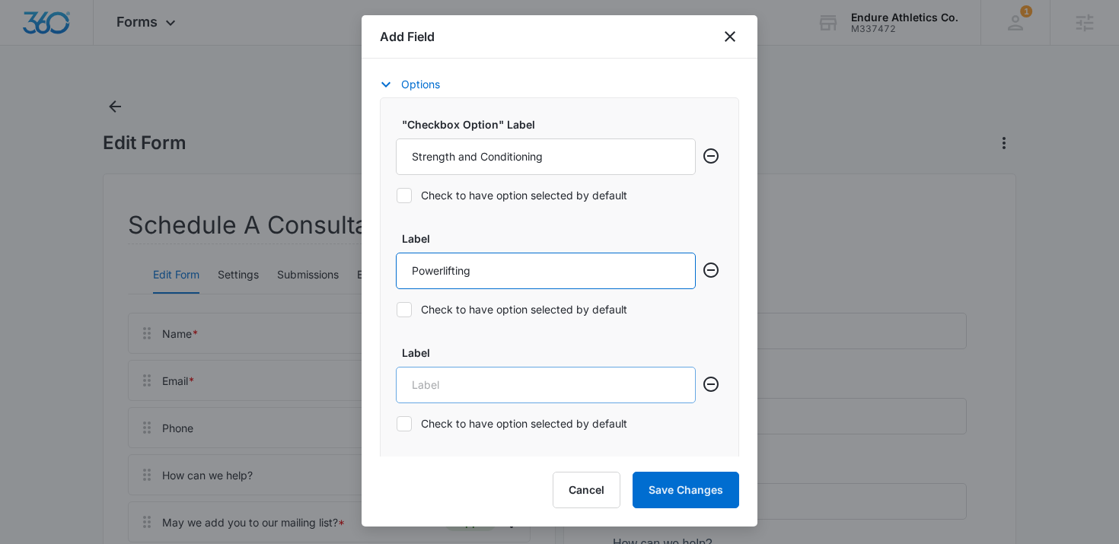
type input "Powerlifting"
click at [474, 404] on input "Label" at bounding box center [546, 385] width 300 height 37
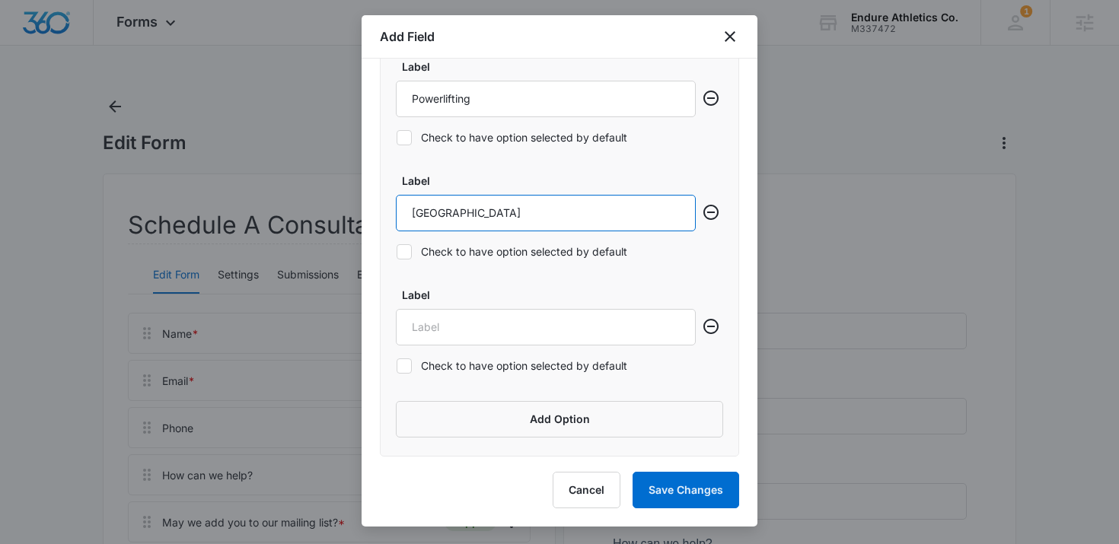
type input "Muscle Building"
click at [444, 322] on input "Label" at bounding box center [546, 327] width 300 height 37
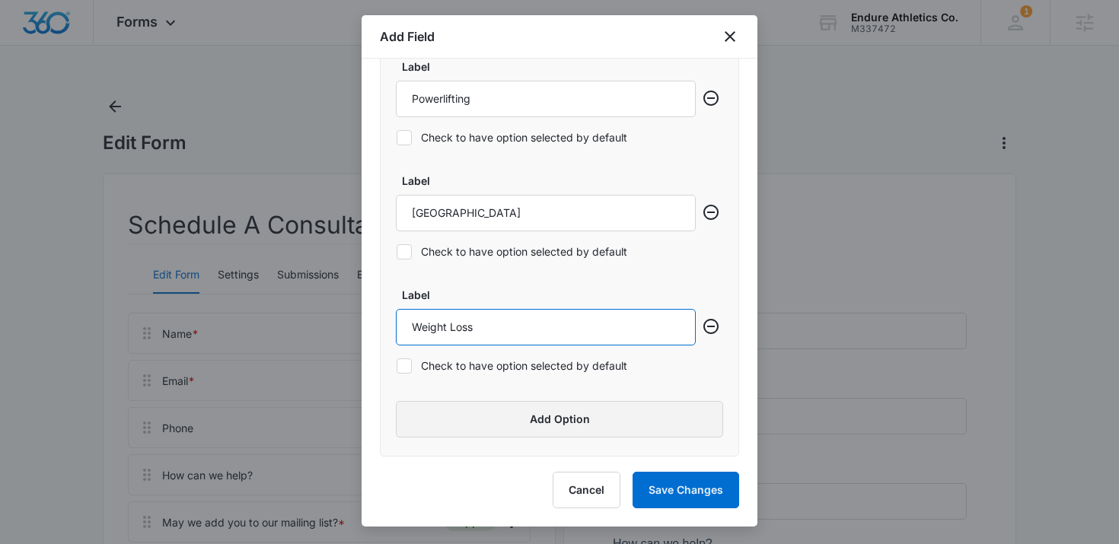
type input "Weight Loss"
click at [440, 407] on button "Add Option" at bounding box center [559, 419] width 327 height 37
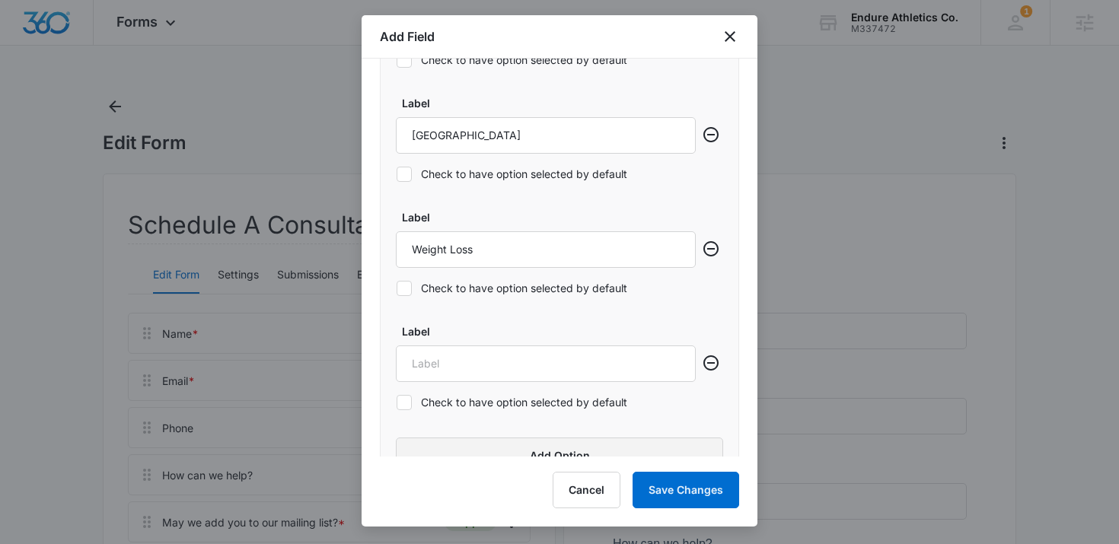
scroll to position [1028, 0]
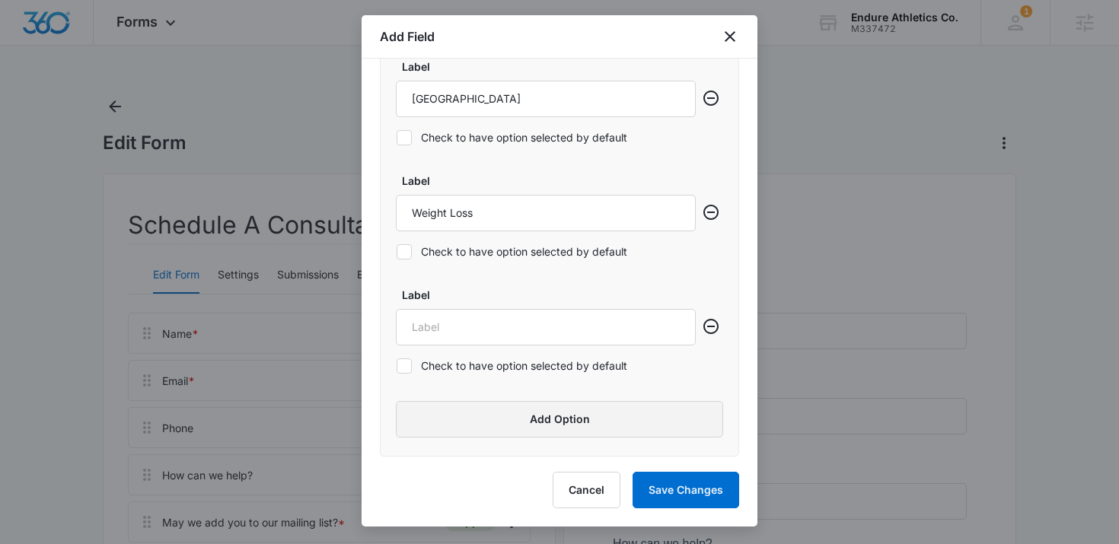
click at [440, 401] on button "Add Option" at bounding box center [559, 419] width 327 height 37
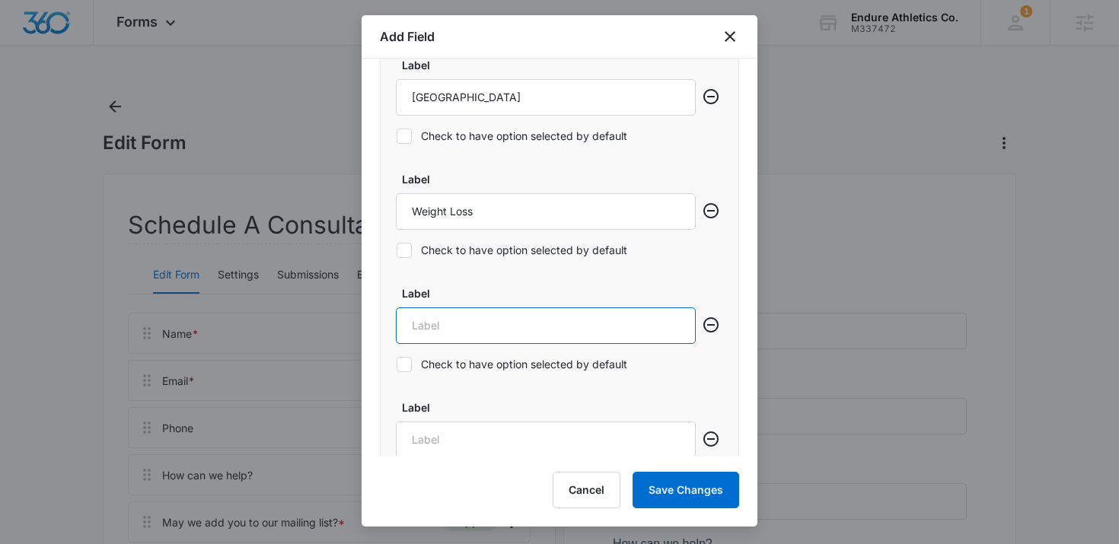
click at [474, 311] on input "Label" at bounding box center [546, 326] width 300 height 37
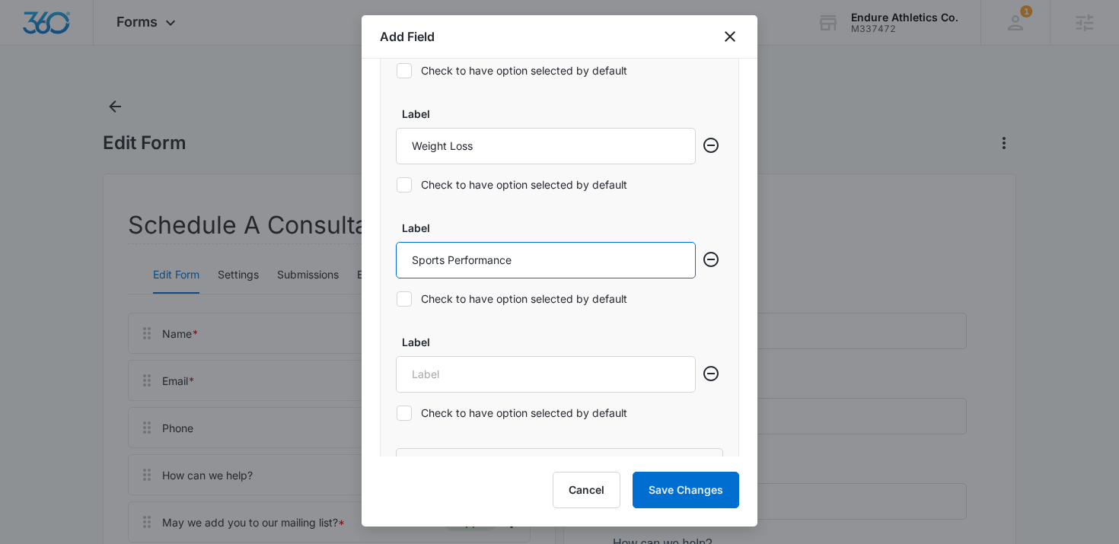
scroll to position [1106, 0]
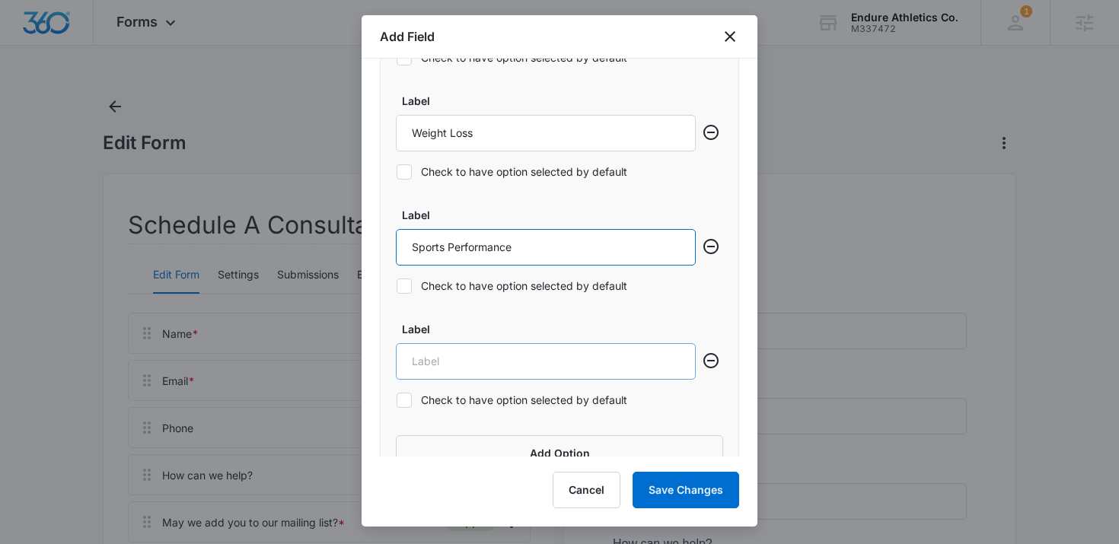
type input "Sports Performance"
click at [466, 346] on input "Label" at bounding box center [546, 361] width 300 height 37
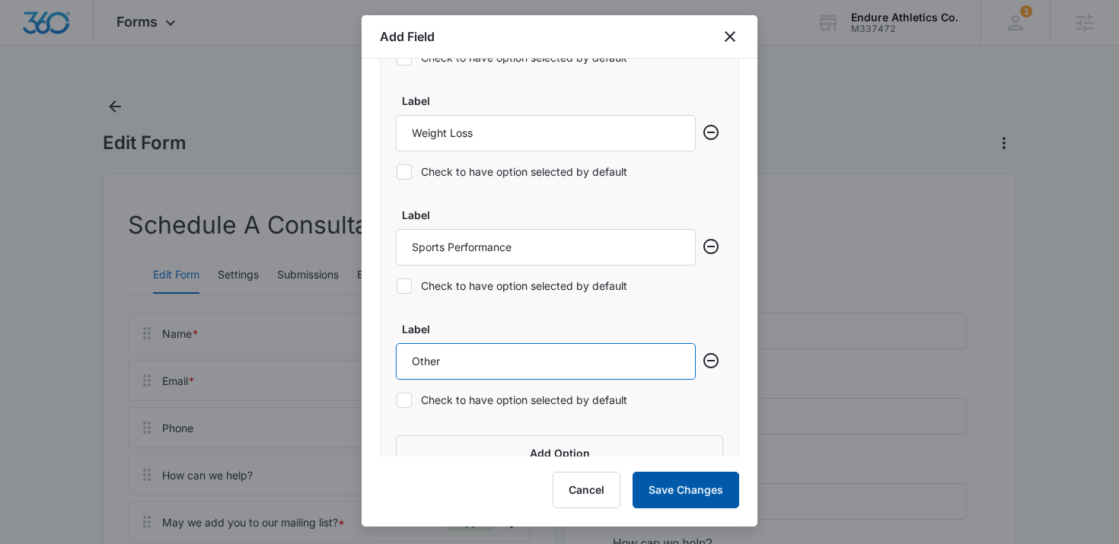
type input "Other"
click at [682, 493] on button "Save Changes" at bounding box center [686, 490] width 107 height 37
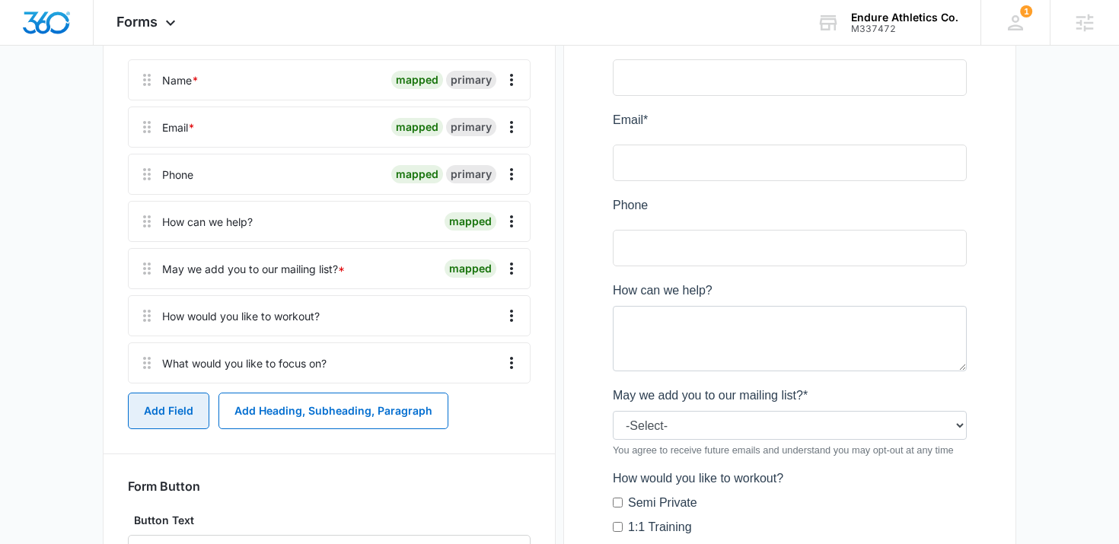
scroll to position [252, 0]
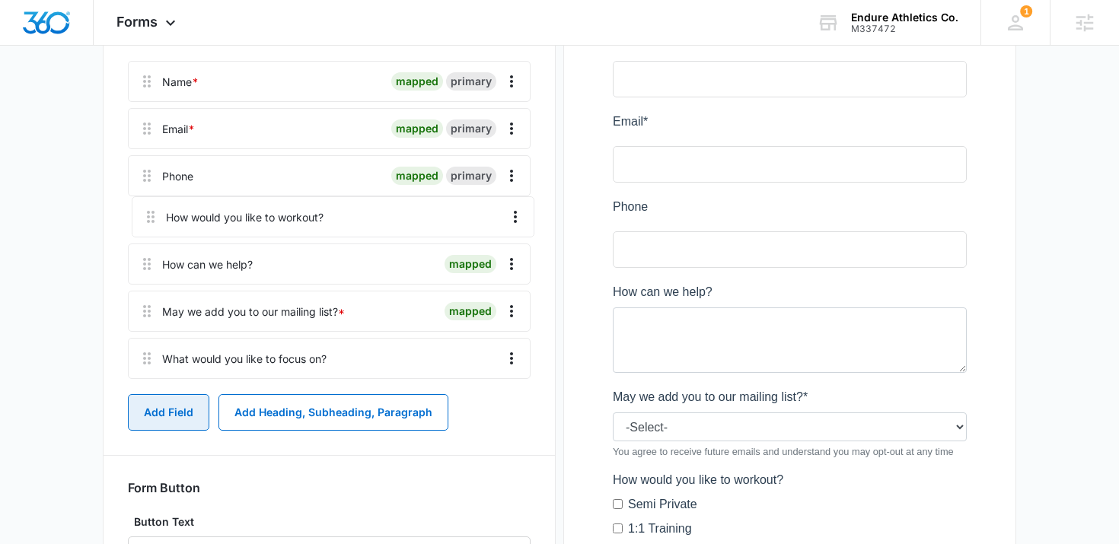
drag, startPoint x: 148, startPoint y: 327, endPoint x: 152, endPoint y: 217, distance: 110.5
click at [152, 217] on div "Name * mapped primary Email * mapped primary Phone mapped primary How can we he…" at bounding box center [329, 223] width 403 height 324
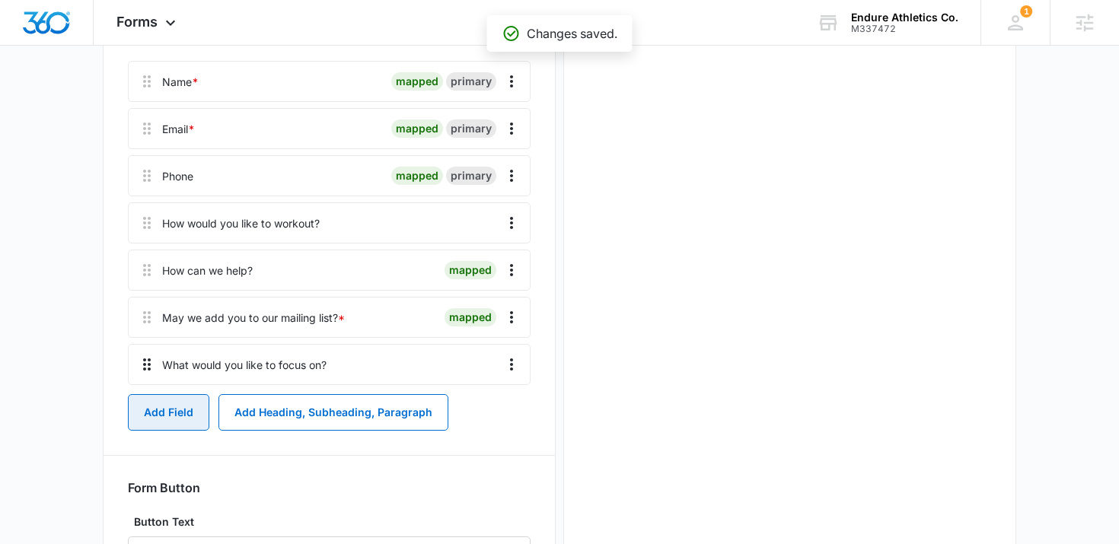
scroll to position [0, 0]
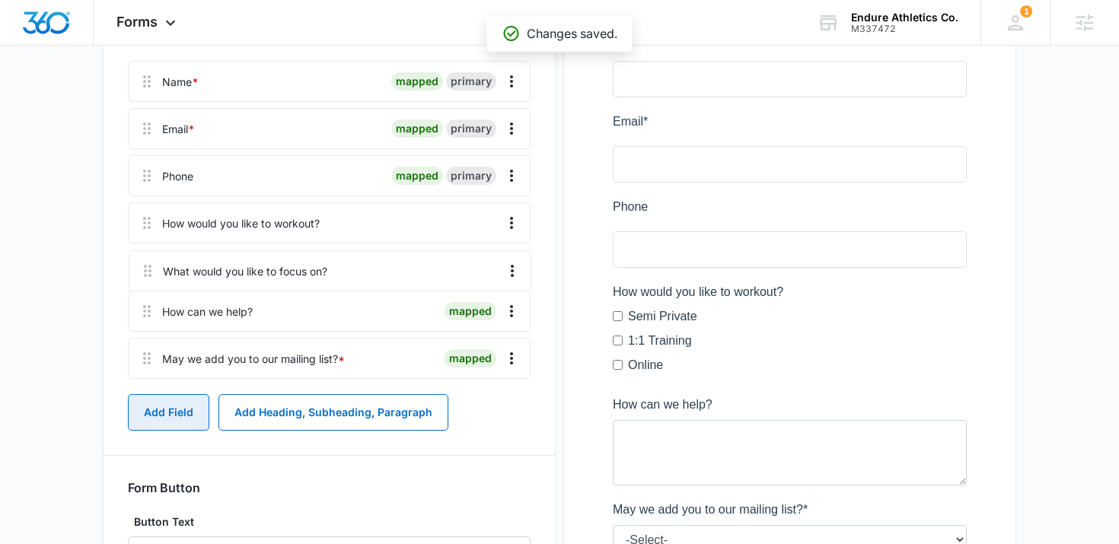
drag, startPoint x: 147, startPoint y: 372, endPoint x: 148, endPoint y: 267, distance: 104.3
click at [147, 267] on div "Name * mapped primary Email * mapped primary Phone mapped primary How would you…" at bounding box center [329, 223] width 403 height 324
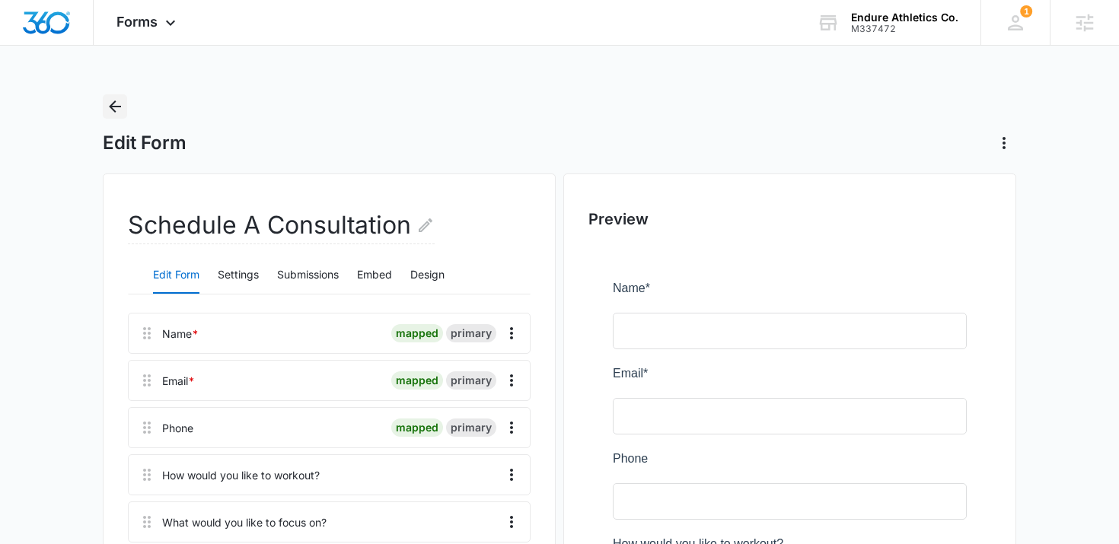
click at [108, 102] on icon "Back" at bounding box center [115, 106] width 18 height 18
